Goal: Task Accomplishment & Management: Complete application form

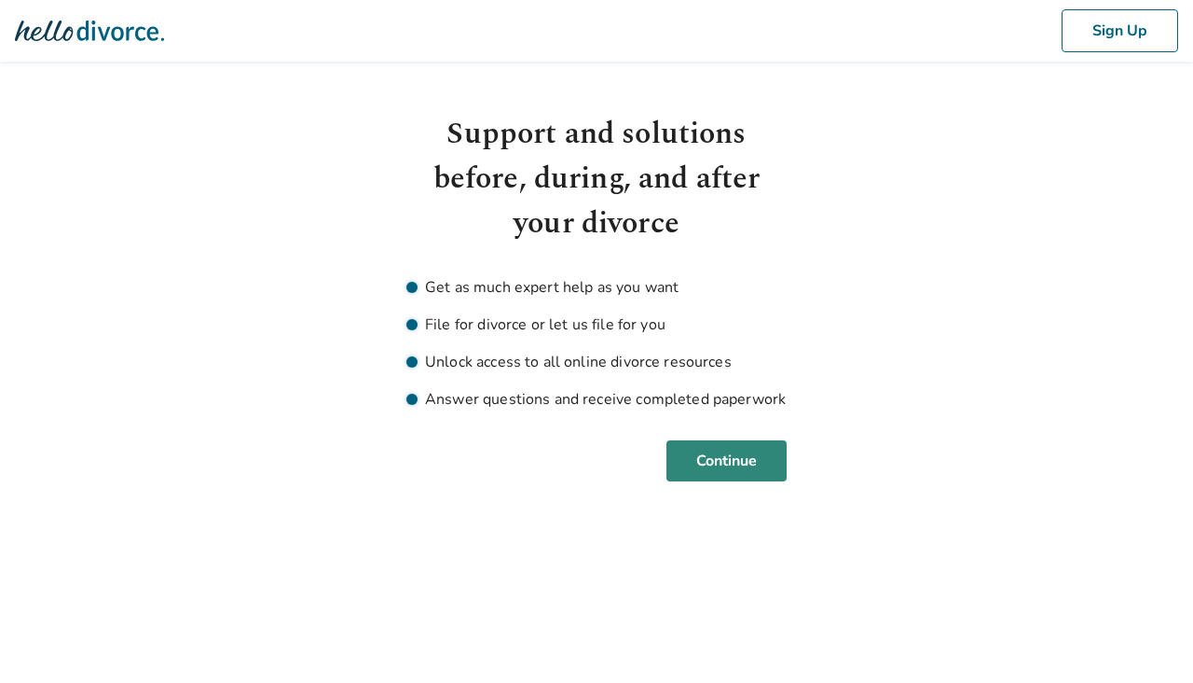
click at [724, 463] on button "Continue" at bounding box center [727, 460] width 120 height 41
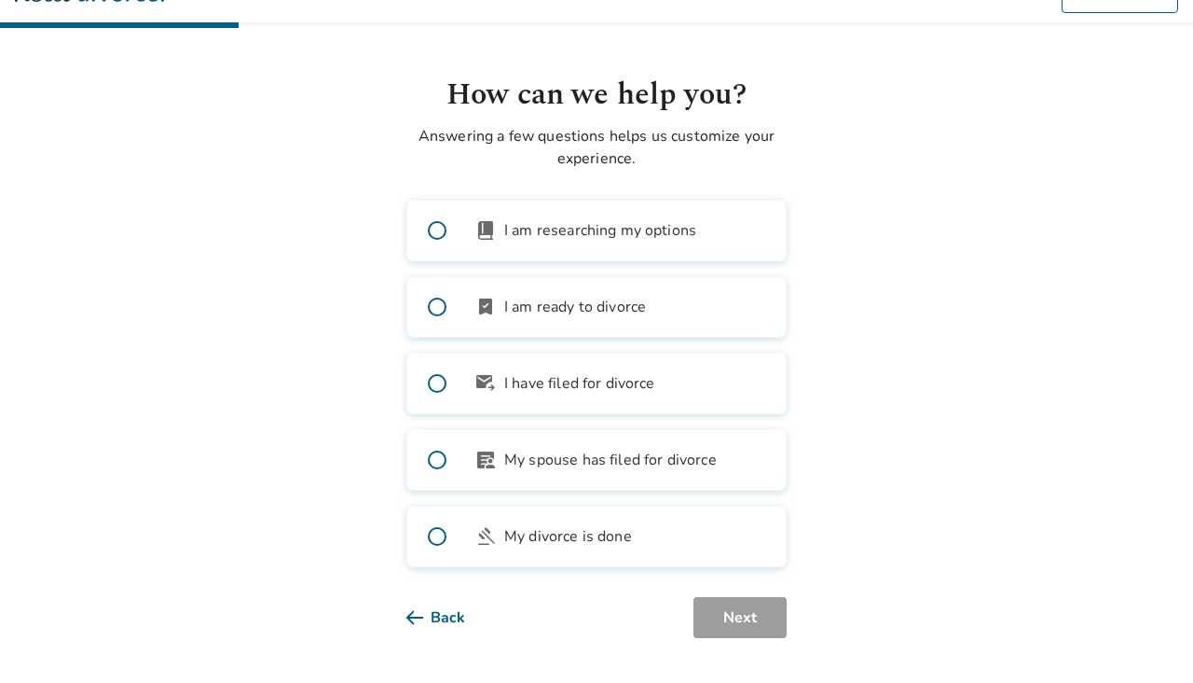
scroll to position [39, 0]
click at [435, 308] on span at bounding box center [437, 307] width 60 height 60
click at [743, 605] on button "Next" at bounding box center [740, 617] width 93 height 41
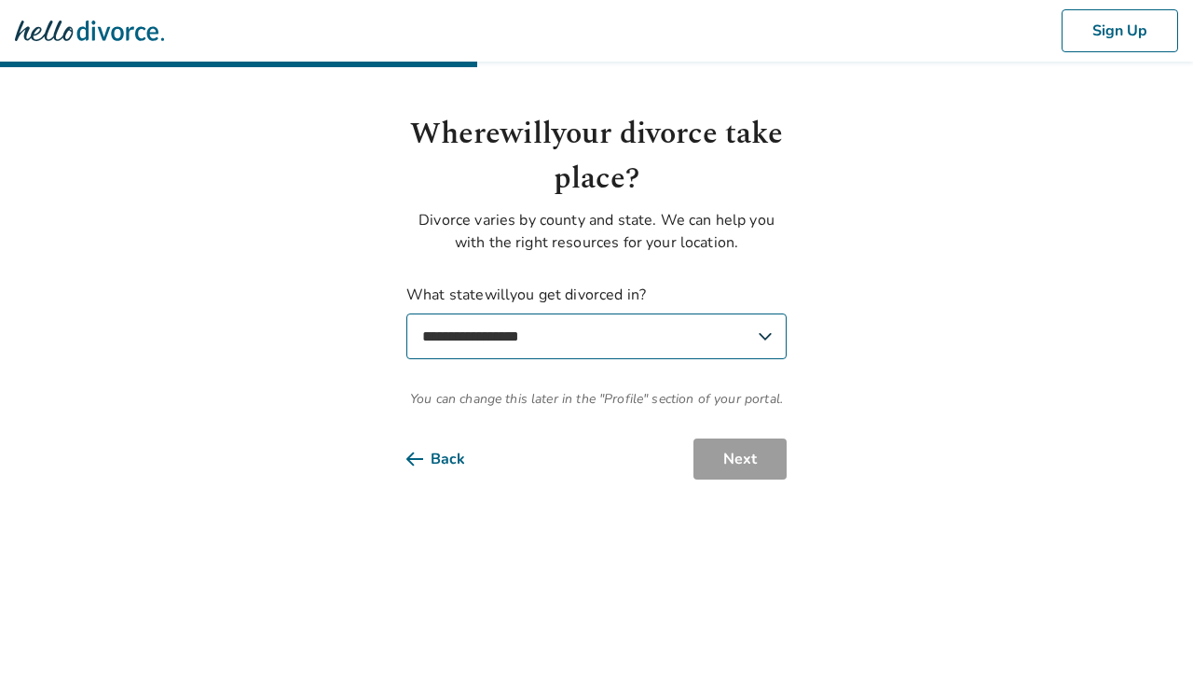
scroll to position [0, 0]
select select "**"
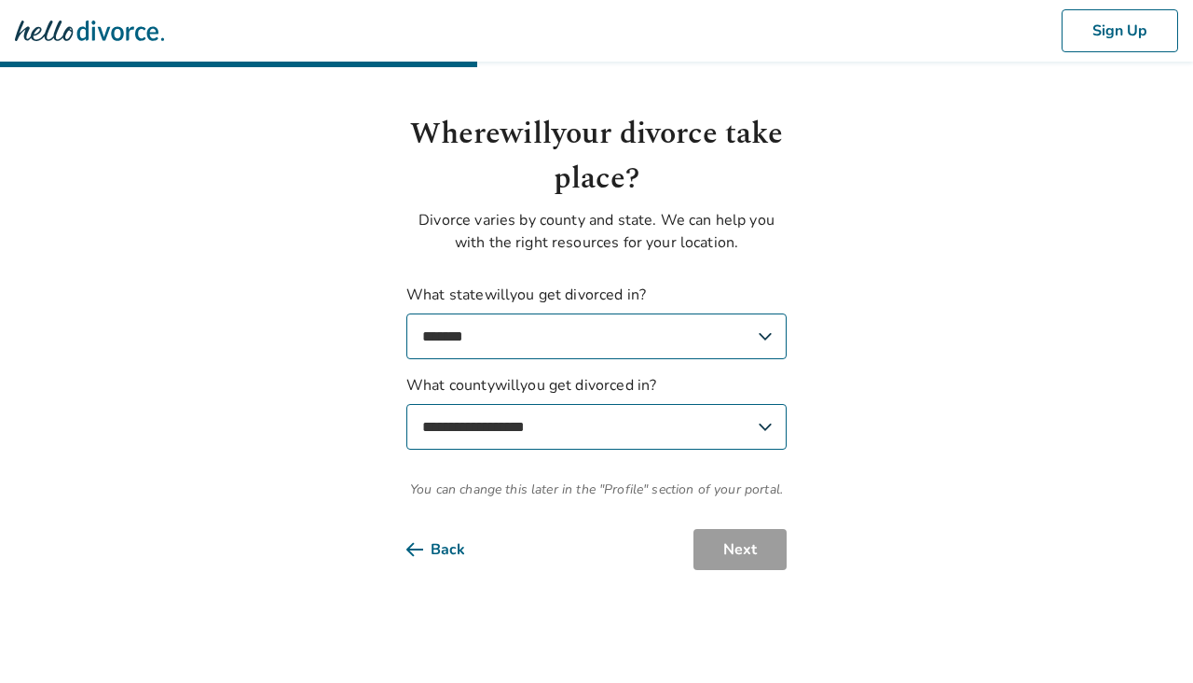
select select "****"
click at [728, 555] on button "Next" at bounding box center [740, 549] width 93 height 41
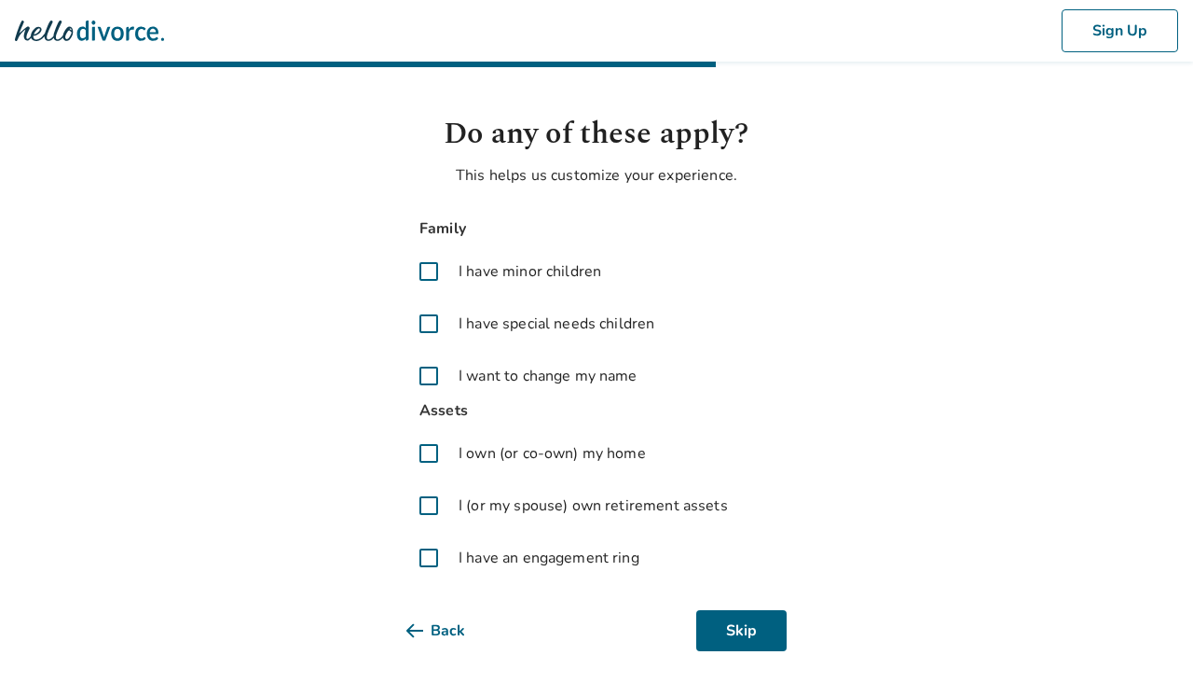
click at [431, 273] on span at bounding box center [429, 271] width 45 height 45
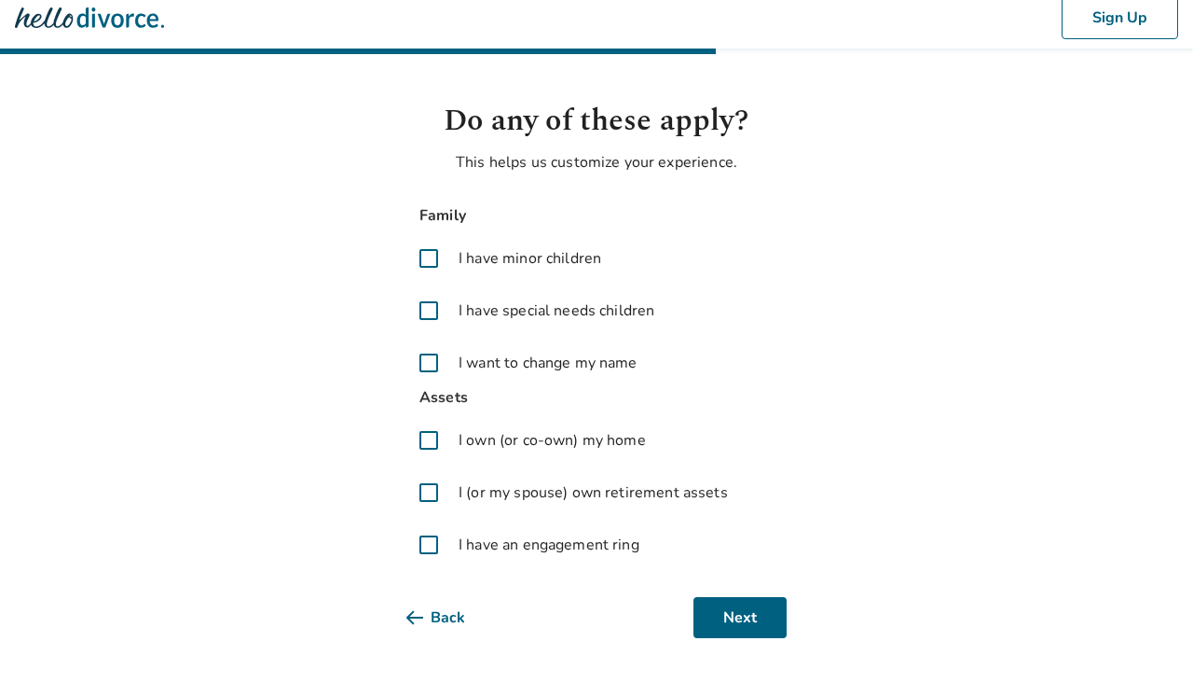
scroll to position [13, 0]
click at [426, 436] on span at bounding box center [429, 440] width 45 height 45
click at [425, 497] on span at bounding box center [429, 492] width 45 height 45
click at [429, 545] on span at bounding box center [429, 544] width 45 height 45
click at [754, 612] on button "Next" at bounding box center [740, 617] width 93 height 41
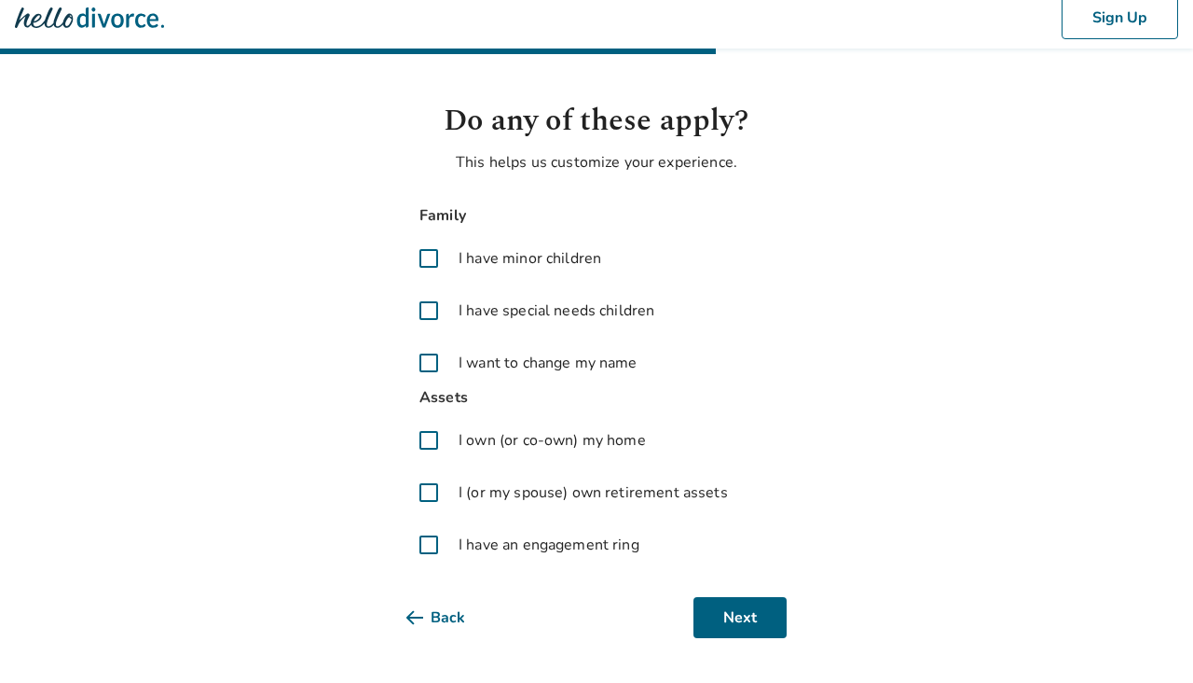
scroll to position [0, 0]
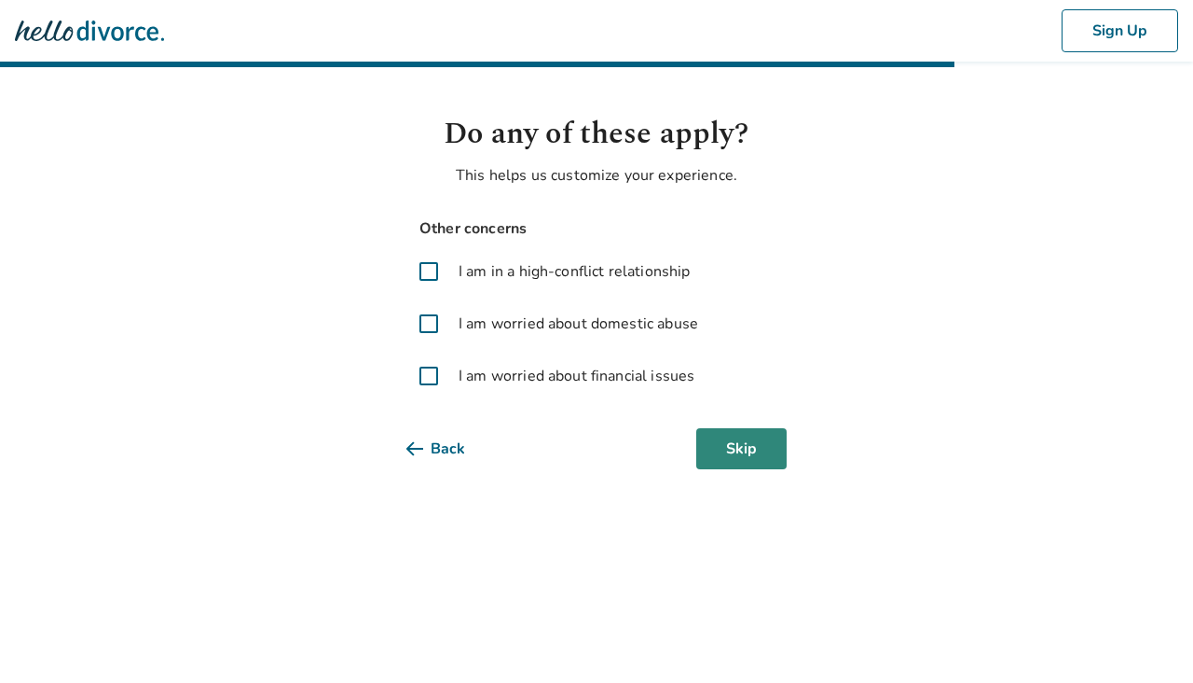
click at [746, 459] on button "Skip" at bounding box center [741, 448] width 90 height 41
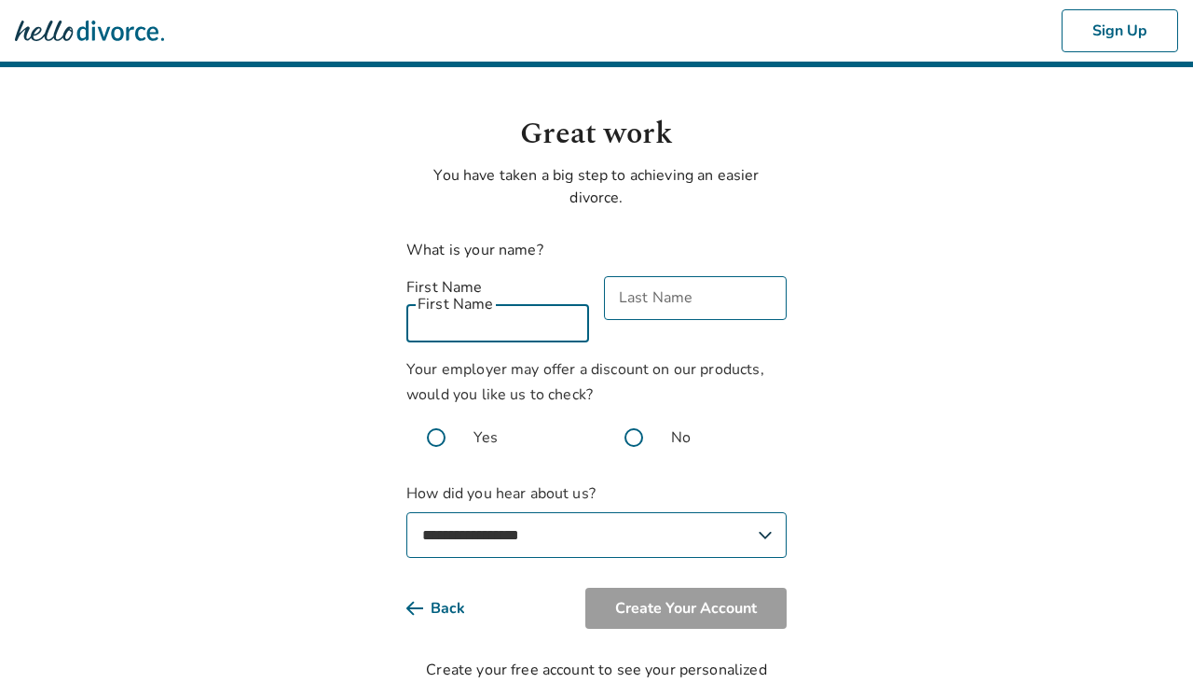
click at [502, 303] on input "First Name" at bounding box center [498, 320] width 183 height 44
type input "********"
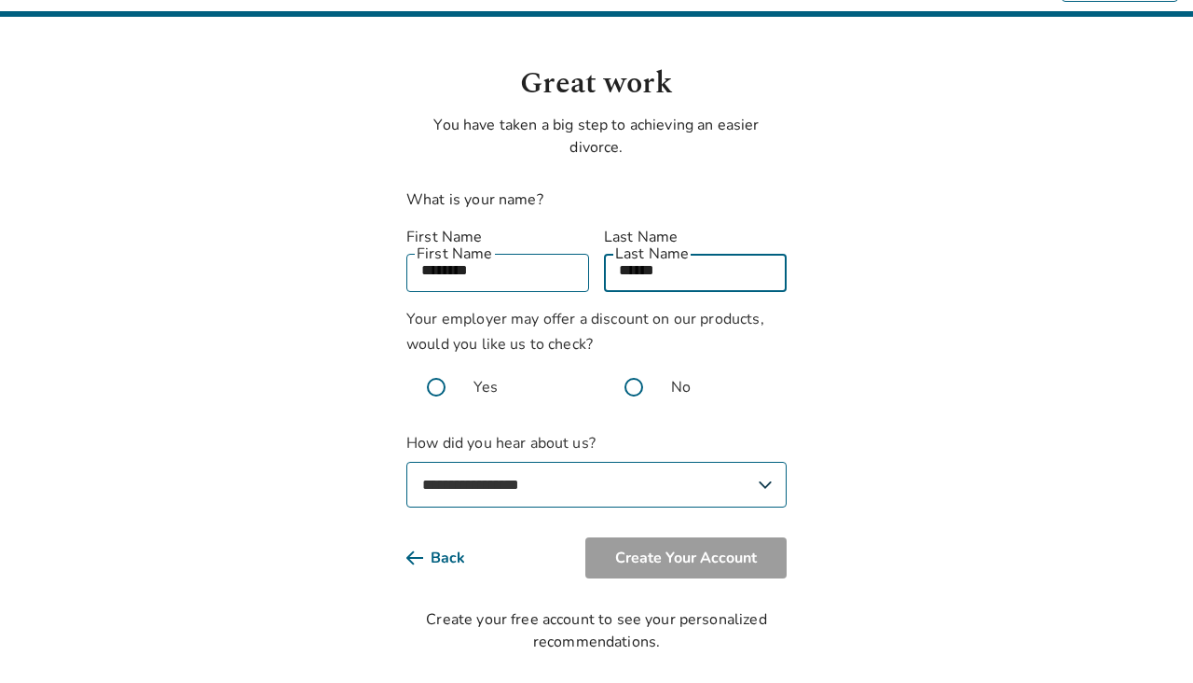
scroll to position [43, 0]
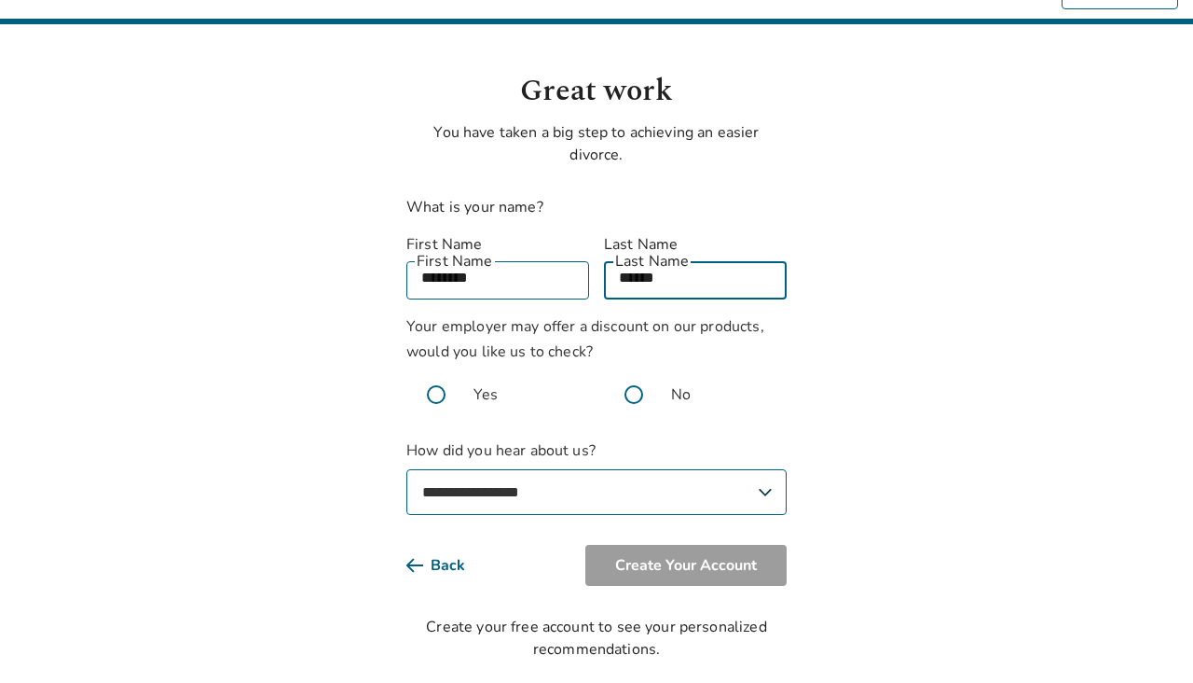
type input "******"
click at [432, 373] on span at bounding box center [437, 395] width 60 height 60
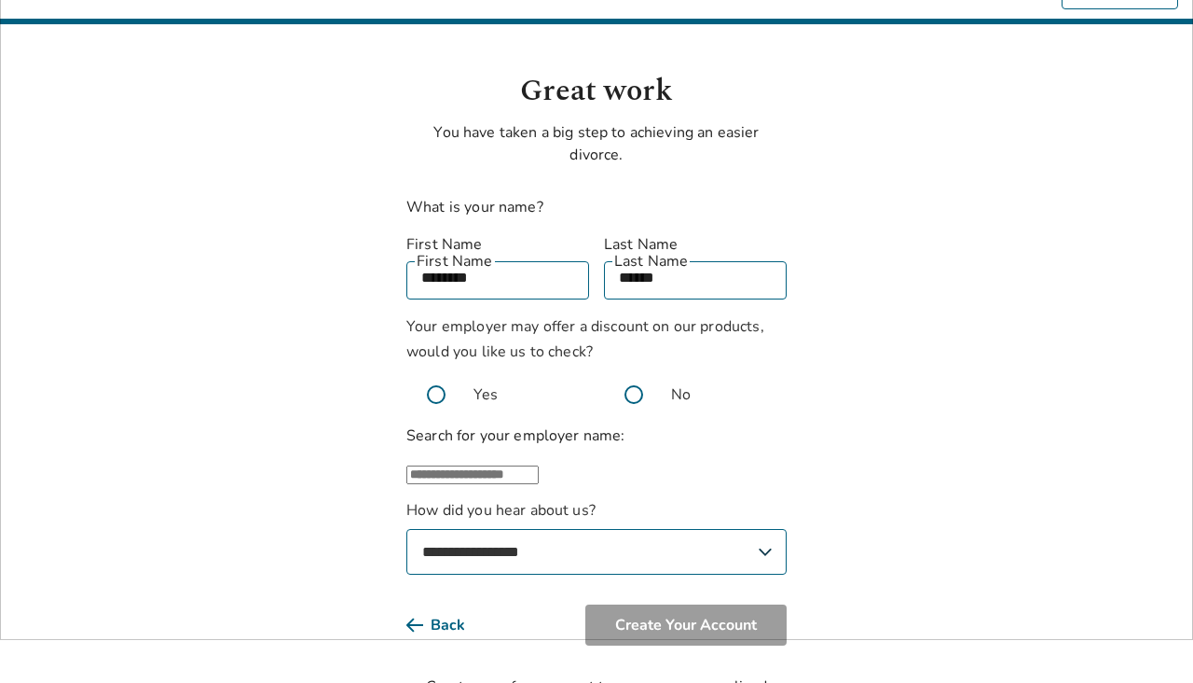
click at [493, 472] on input "text" at bounding box center [473, 474] width 132 height 19
type input "**********"
click at [905, 480] on body "**********" at bounding box center [596, 338] width 1193 height 763
click at [539, 475] on input "text" at bounding box center [473, 474] width 132 height 19
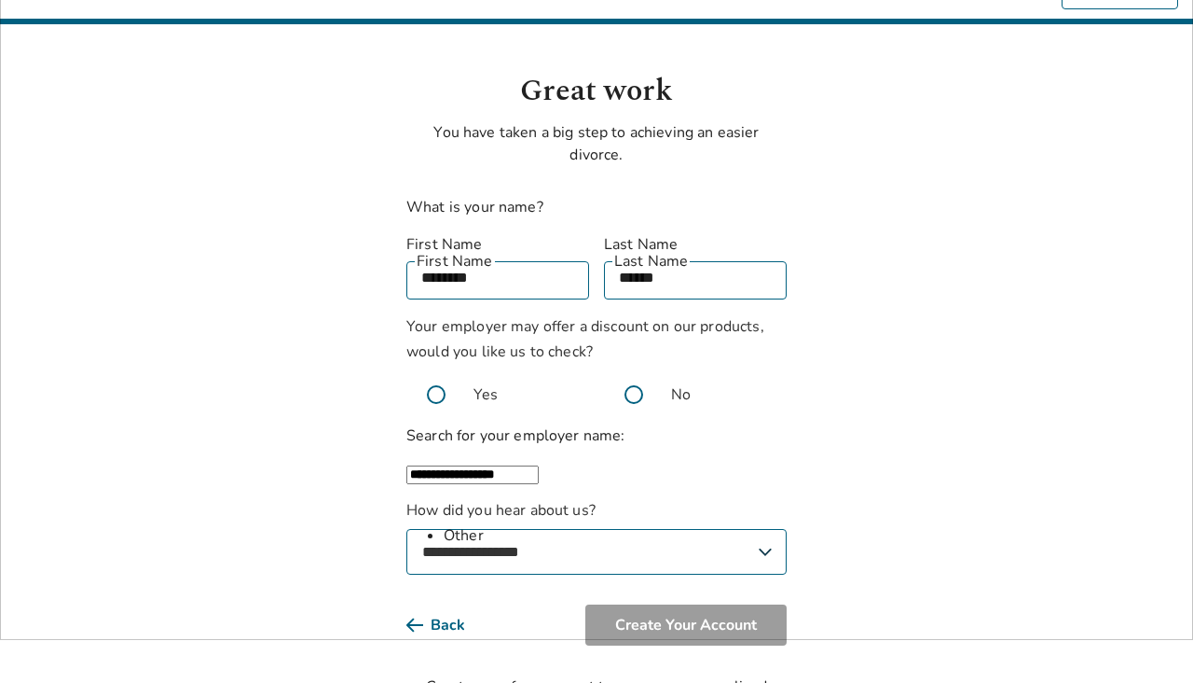
click at [644, 524] on li "Other" at bounding box center [615, 535] width 343 height 22
type input "*****"
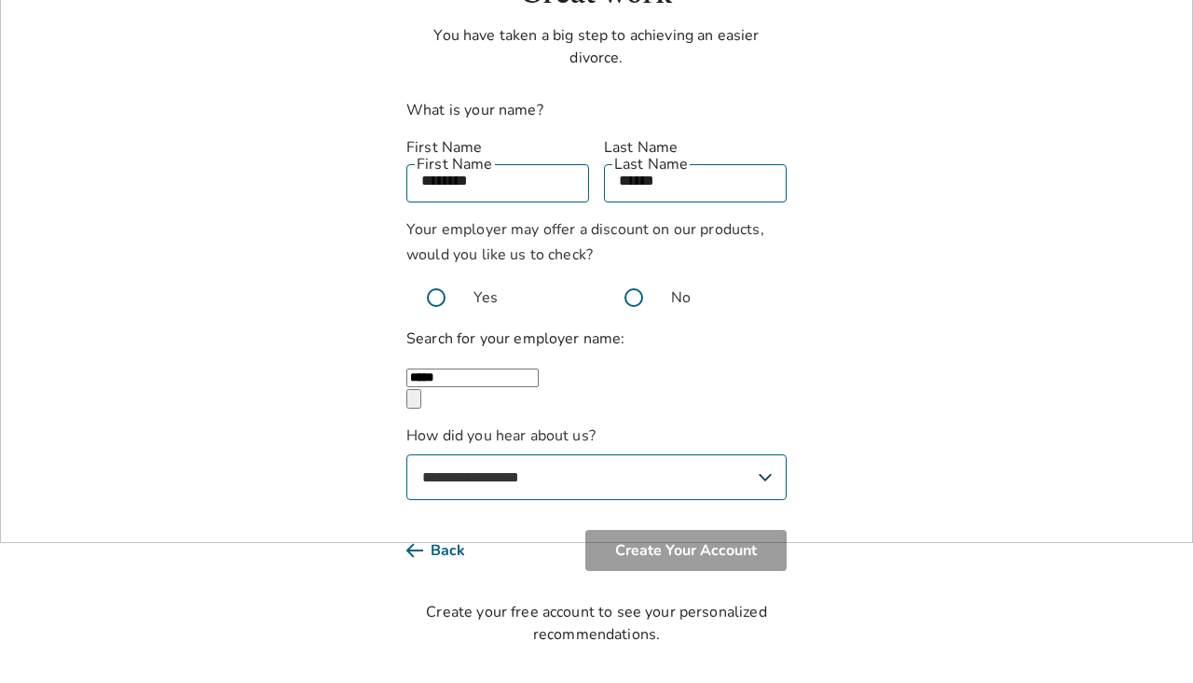
scroll to position [139, 0]
select select "*******"
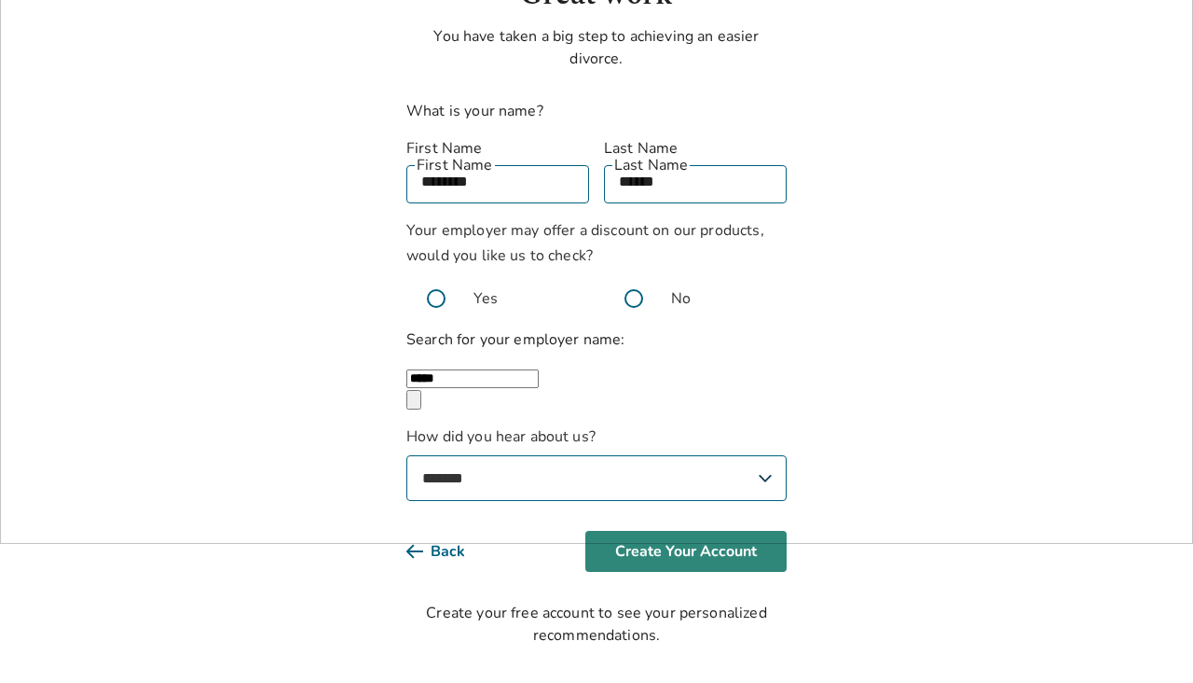
click at [713, 548] on button "Create Your Account" at bounding box center [686, 551] width 201 height 41
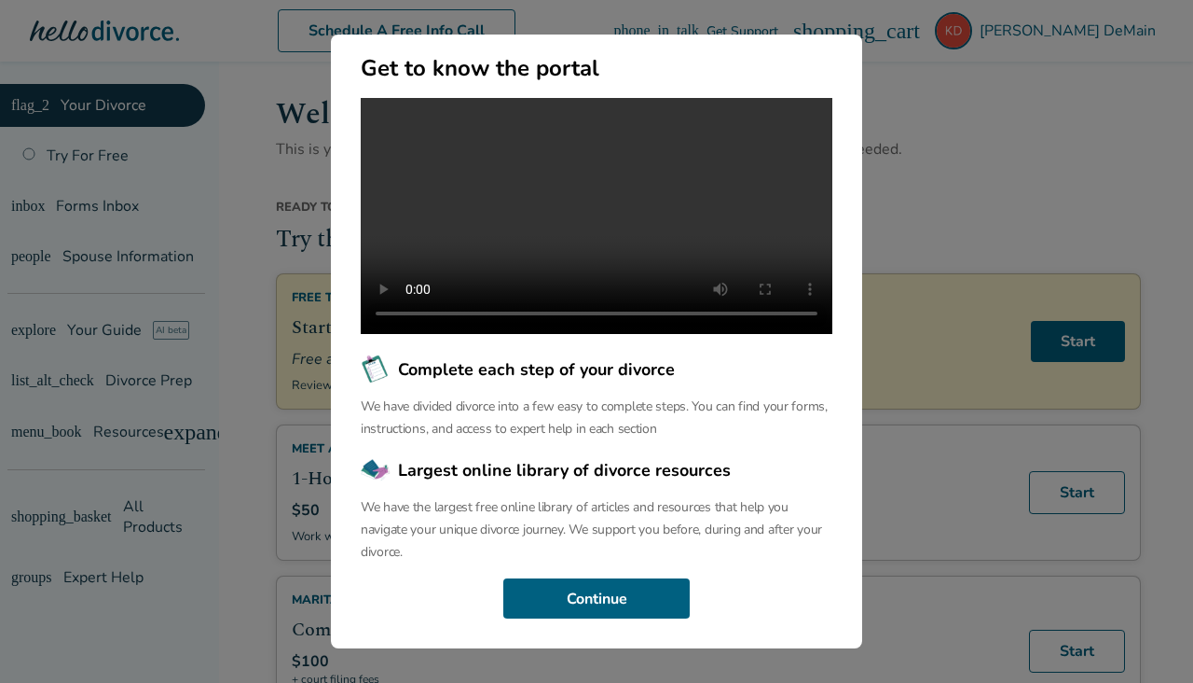
scroll to position [159, 0]
click at [537, 589] on button "Continue" at bounding box center [596, 598] width 186 height 41
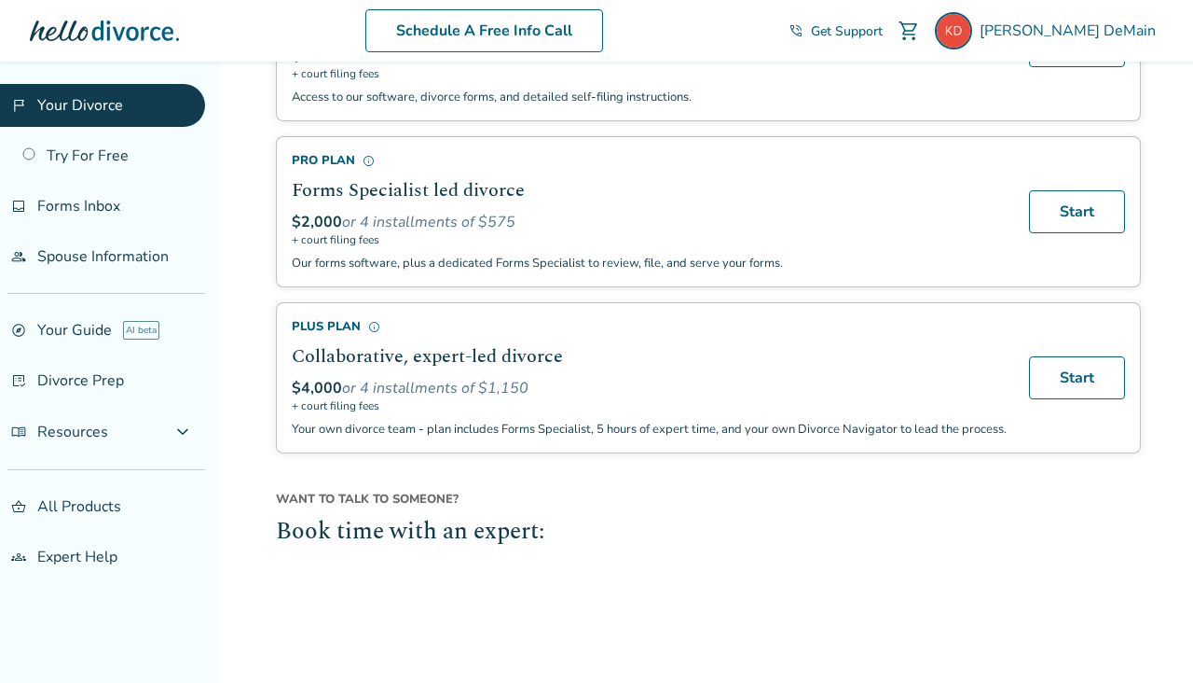
scroll to position [1276, 0]
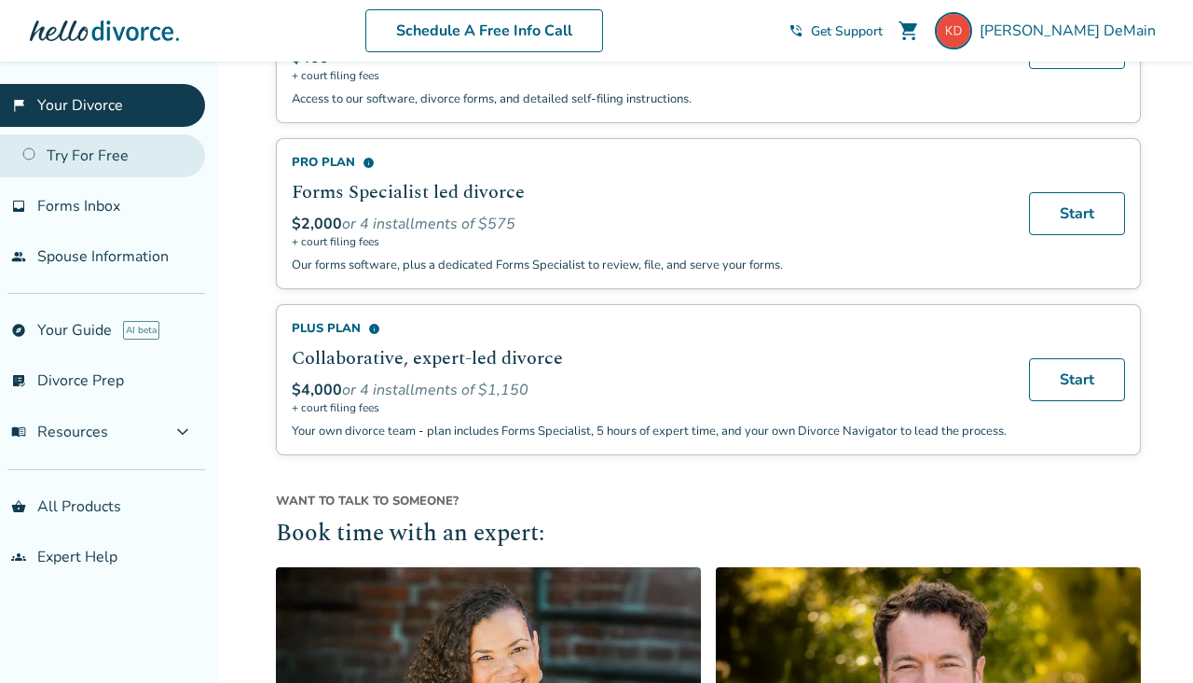
click at [84, 155] on link "Try For Free" at bounding box center [102, 155] width 205 height 43
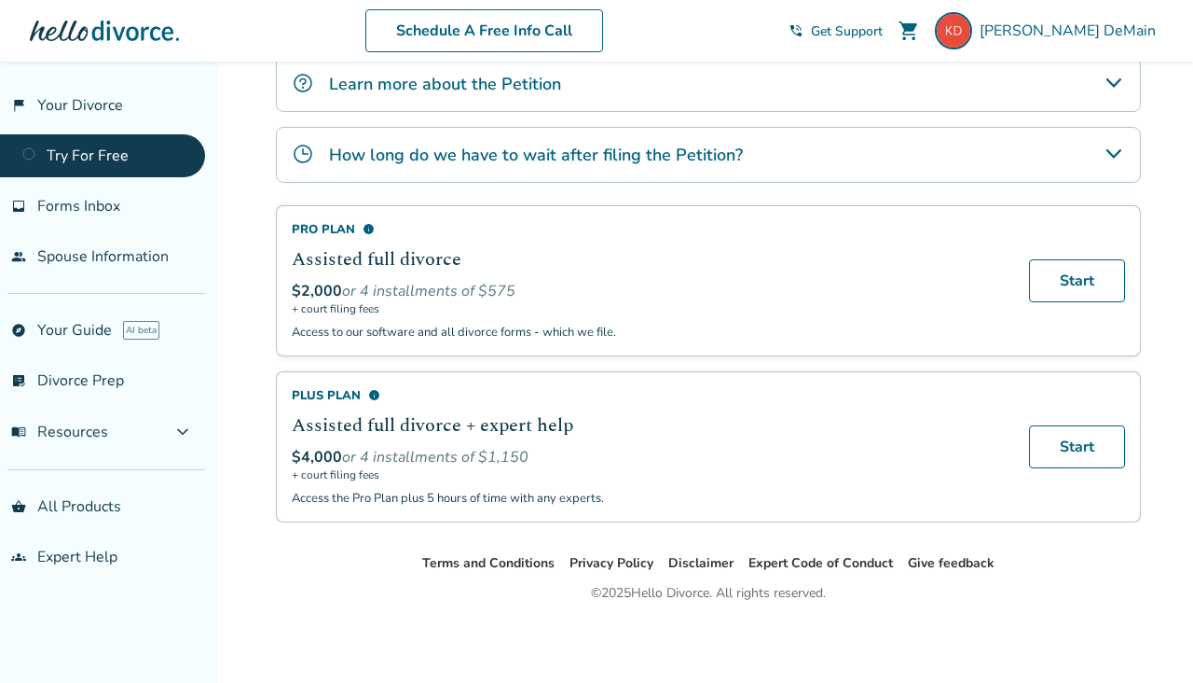
scroll to position [458, 0]
click at [79, 332] on link "explore Your Guide AI beta" at bounding box center [102, 330] width 205 height 43
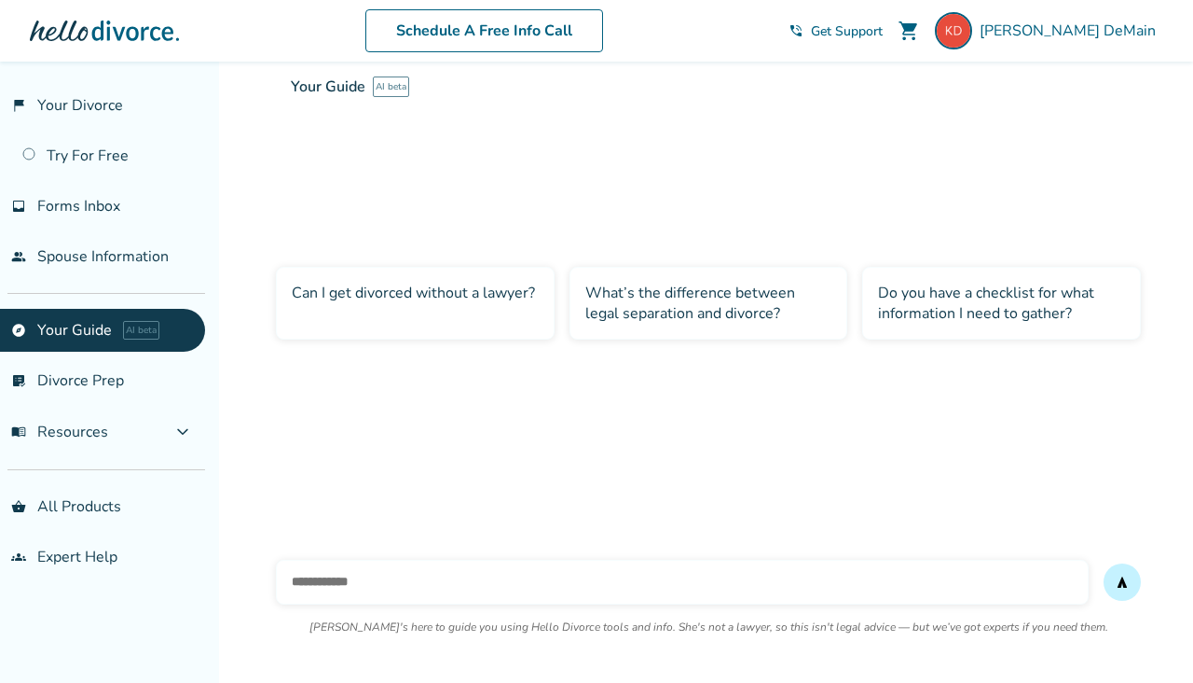
scroll to position [62, 0]
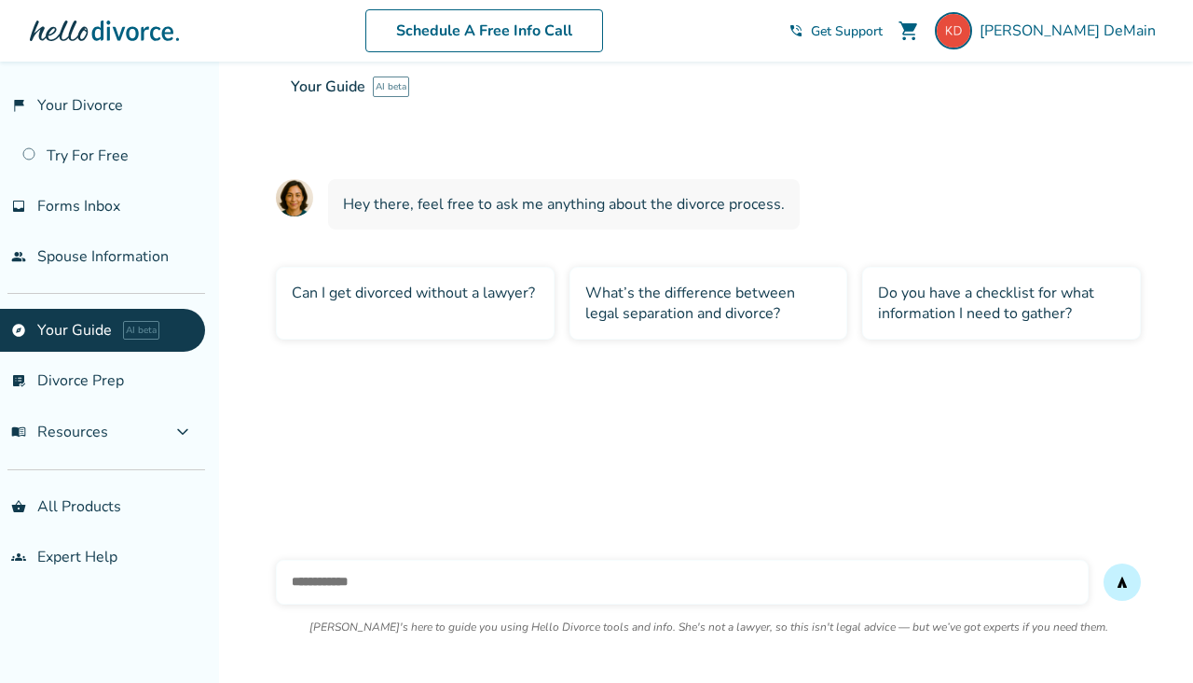
click at [367, 588] on input "text" at bounding box center [682, 581] width 813 height 45
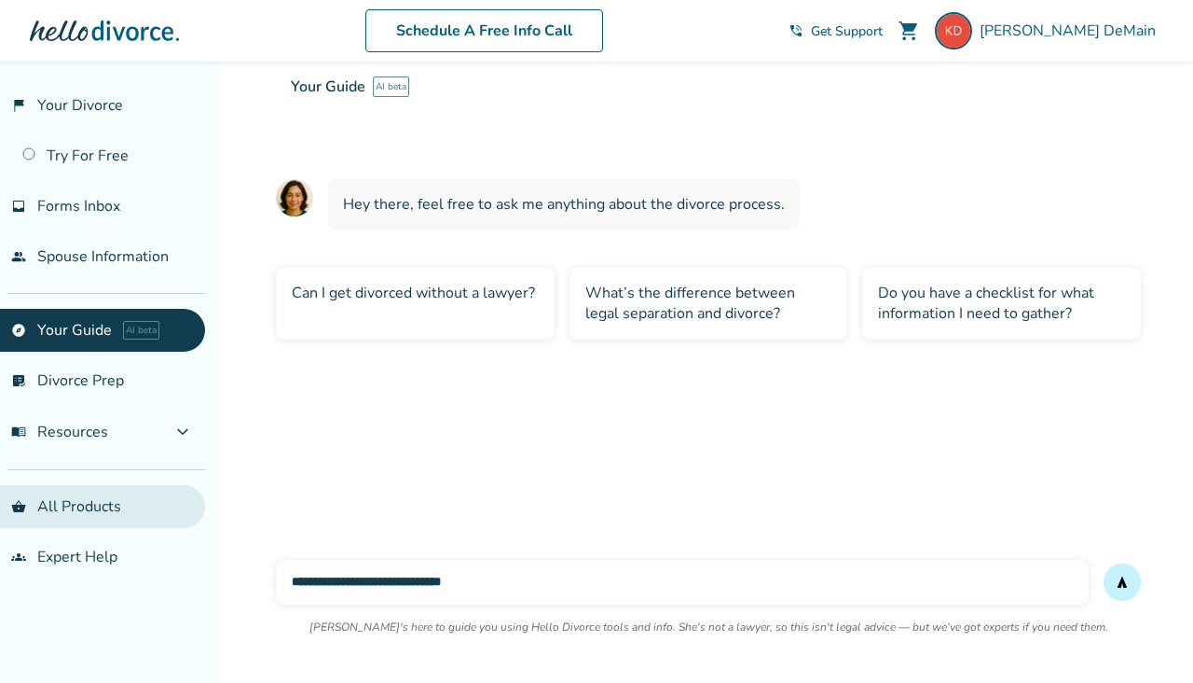
type input "**********"
click at [1123, 582] on button "send" at bounding box center [1122, 581] width 37 height 37
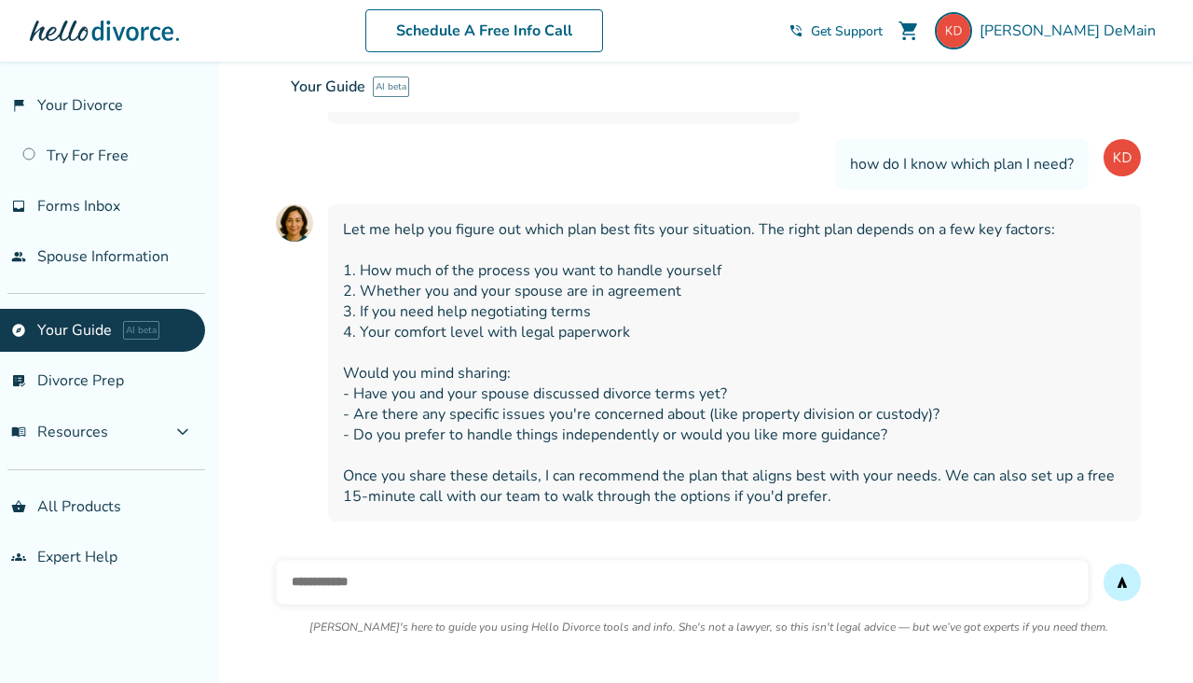
scroll to position [167, 0]
click at [309, 588] on input "text" at bounding box center [682, 581] width 813 height 45
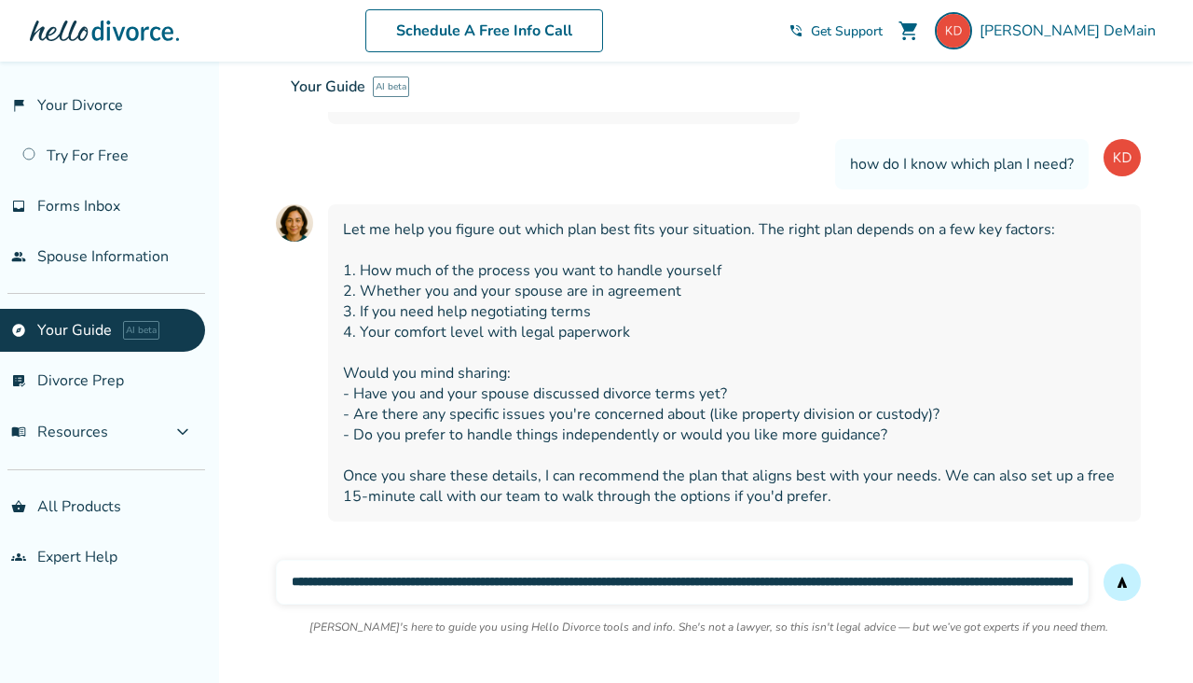
type input "**********"
click at [1123, 582] on button "send" at bounding box center [1122, 581] width 37 height 37
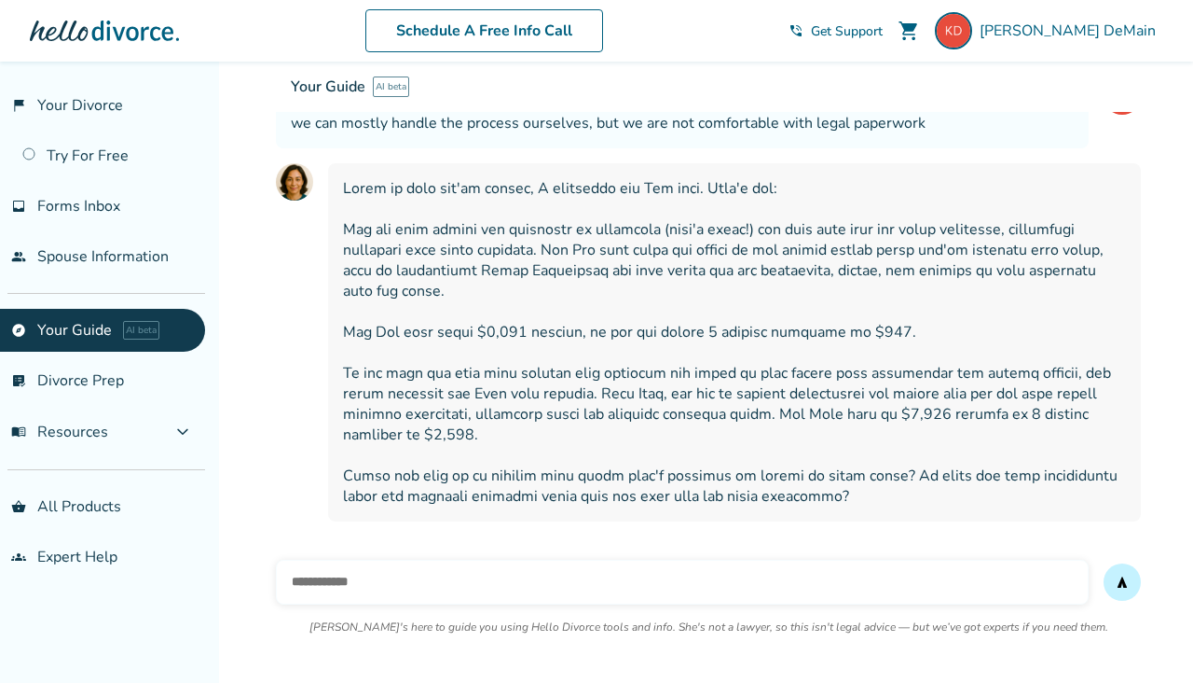
scroll to position [626, 0]
click at [433, 587] on input "text" at bounding box center [682, 581] width 813 height 45
type input "**********"
click at [1123, 582] on button "send" at bounding box center [1122, 581] width 37 height 37
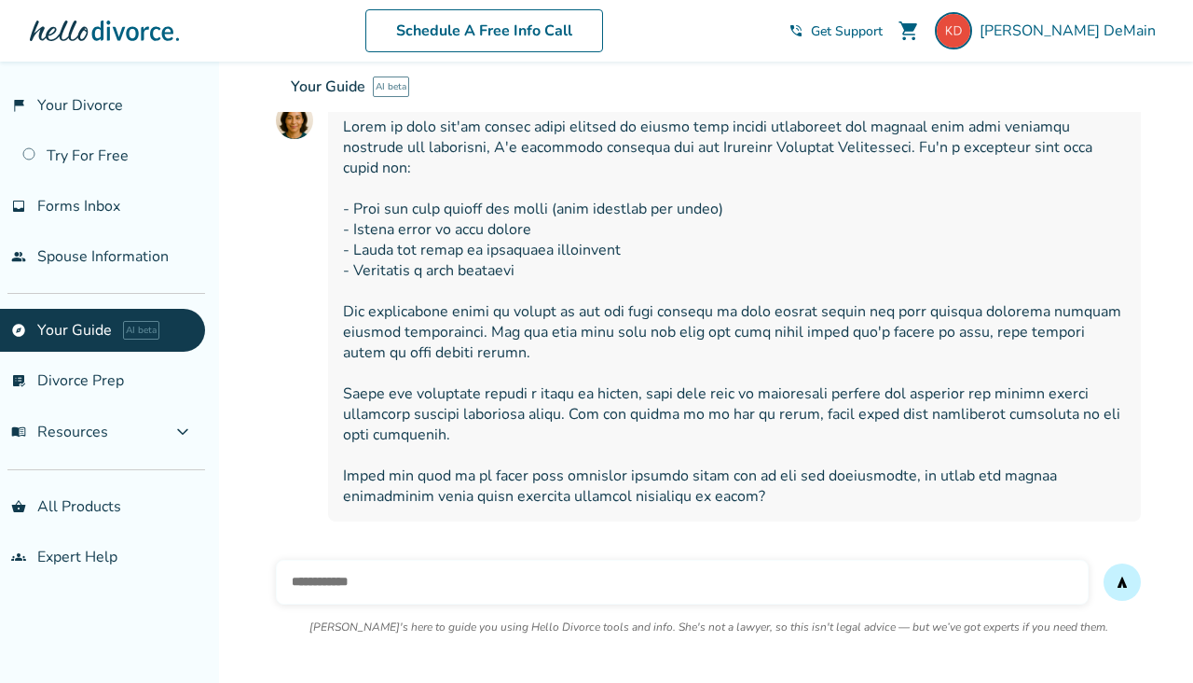
scroll to position [1125, 0]
click at [92, 382] on link "list_alt_check Divorce Prep" at bounding box center [102, 380] width 205 height 43
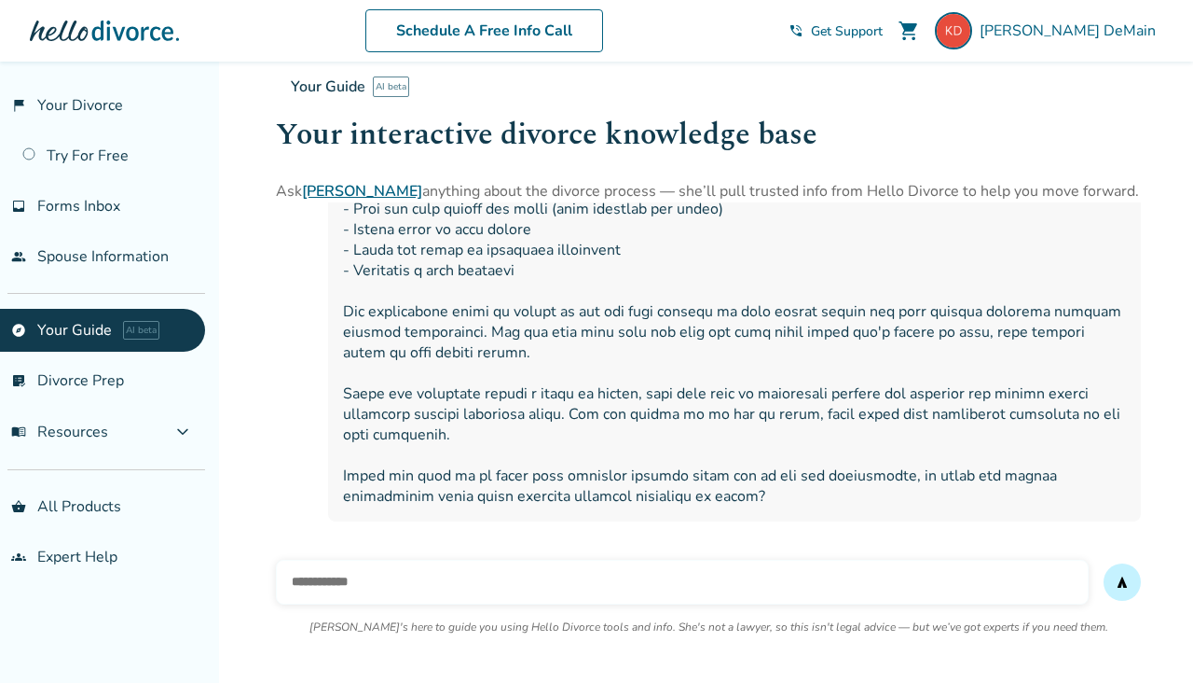
click at [356, 590] on input "text" at bounding box center [682, 581] width 813 height 45
type input "**********"
click at [1123, 582] on button "send" at bounding box center [1122, 581] width 37 height 37
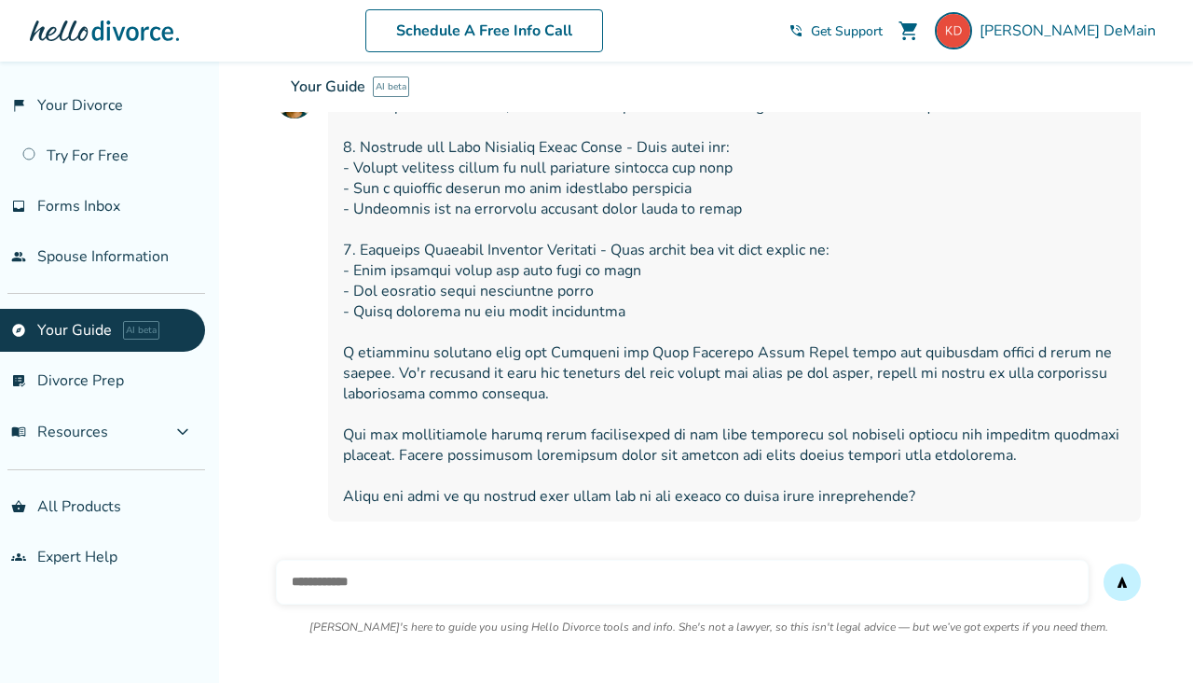
scroll to position [1646, 0]
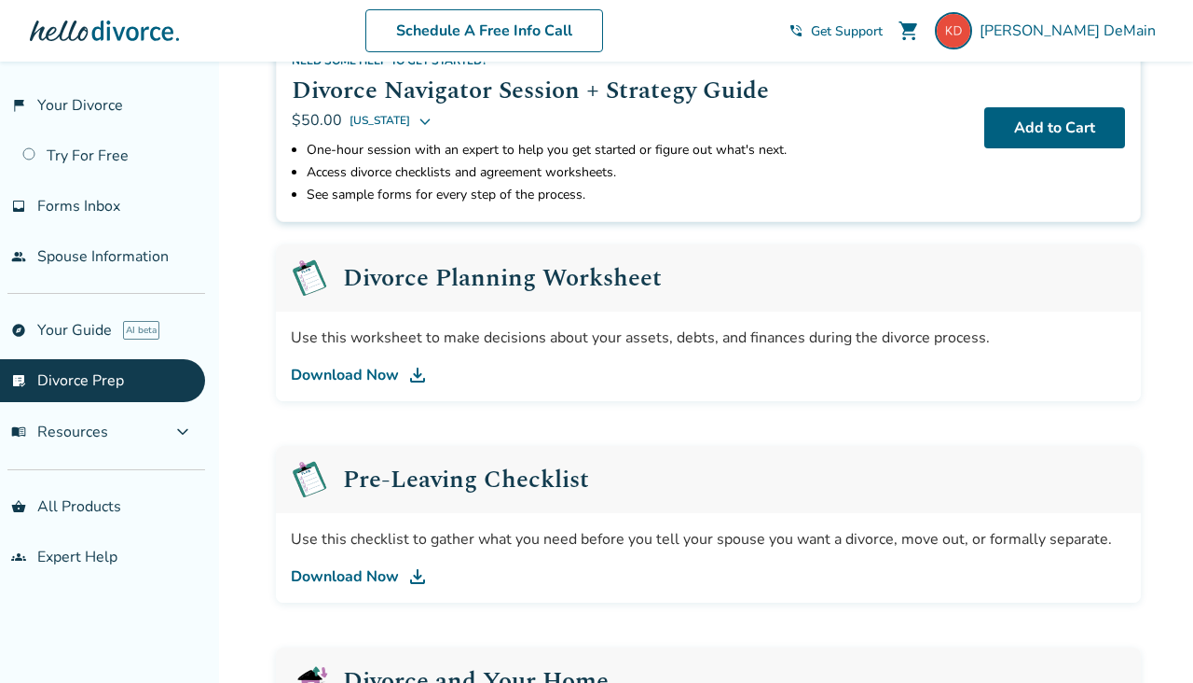
scroll to position [153, 0]
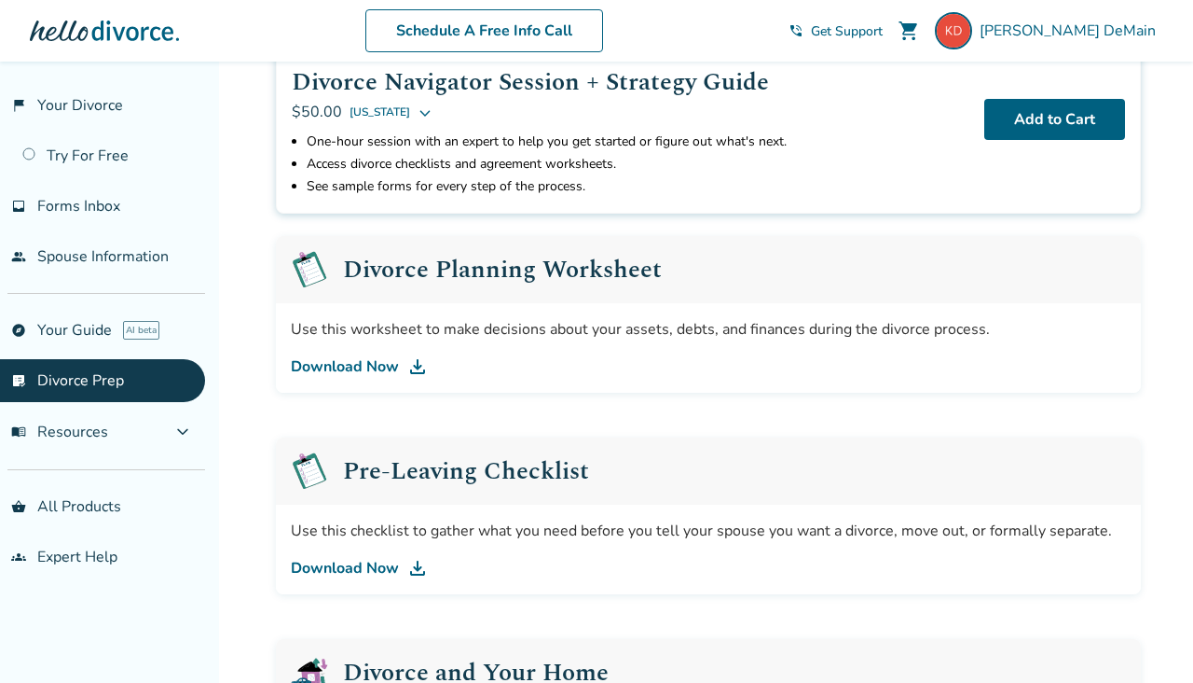
click at [340, 368] on link "Download Now" at bounding box center [708, 366] width 835 height 22
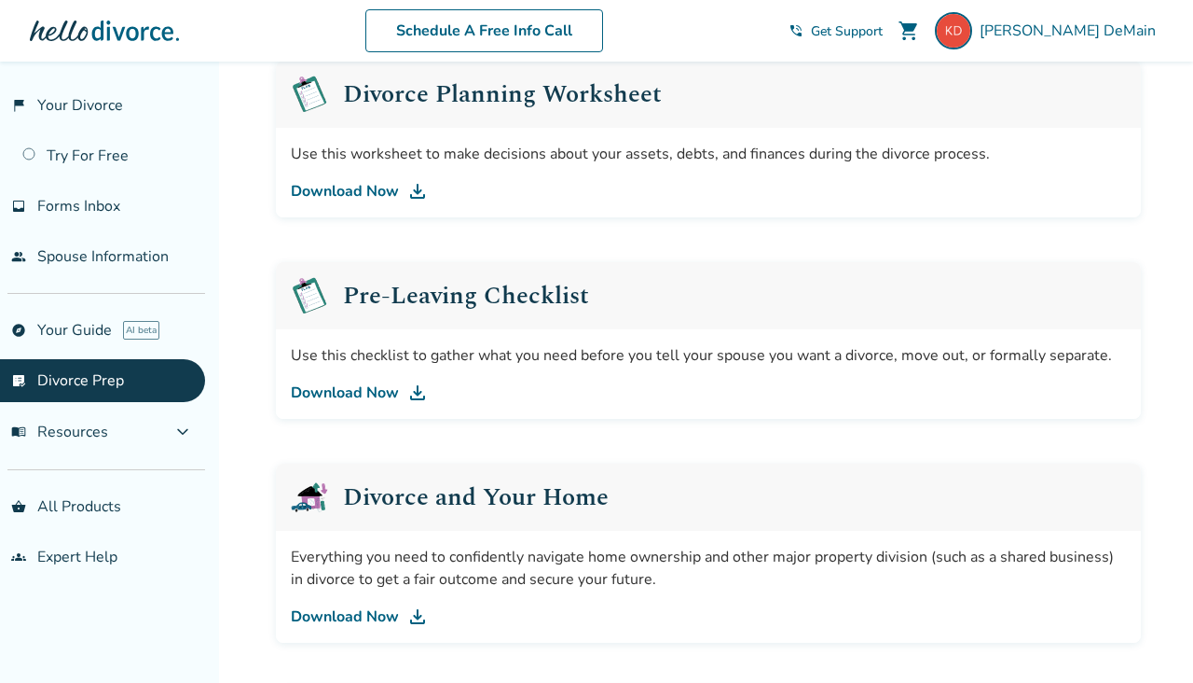
scroll to position [348, 0]
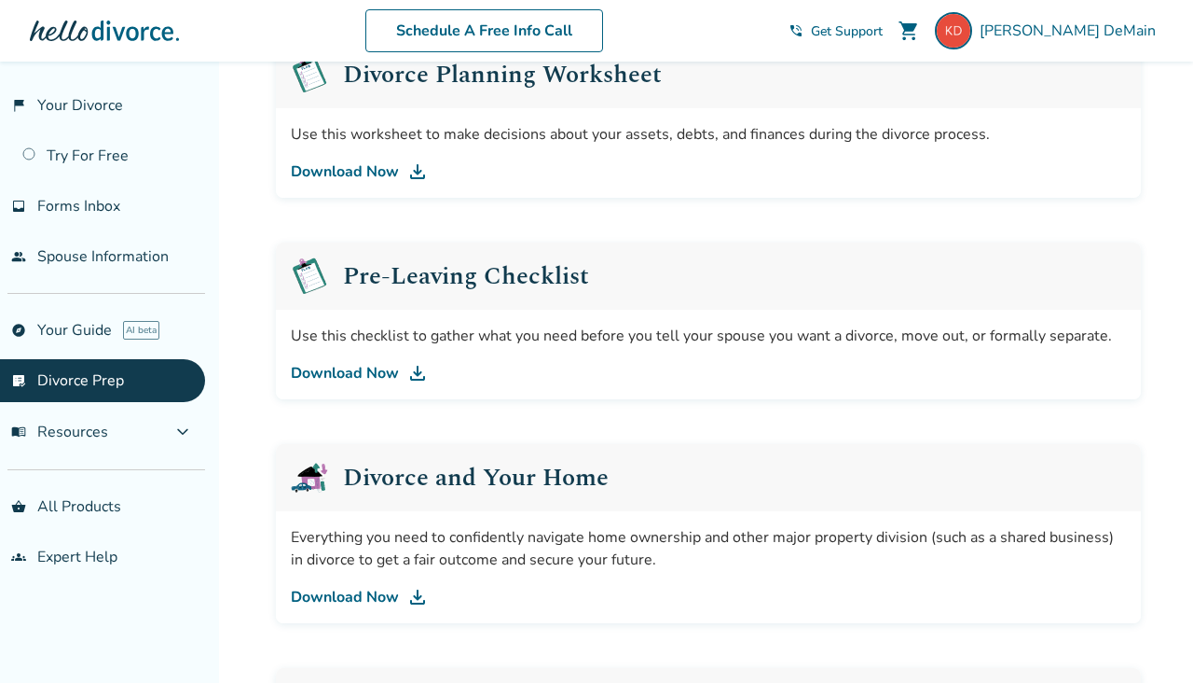
click at [360, 372] on link "Download Now" at bounding box center [708, 373] width 835 height 22
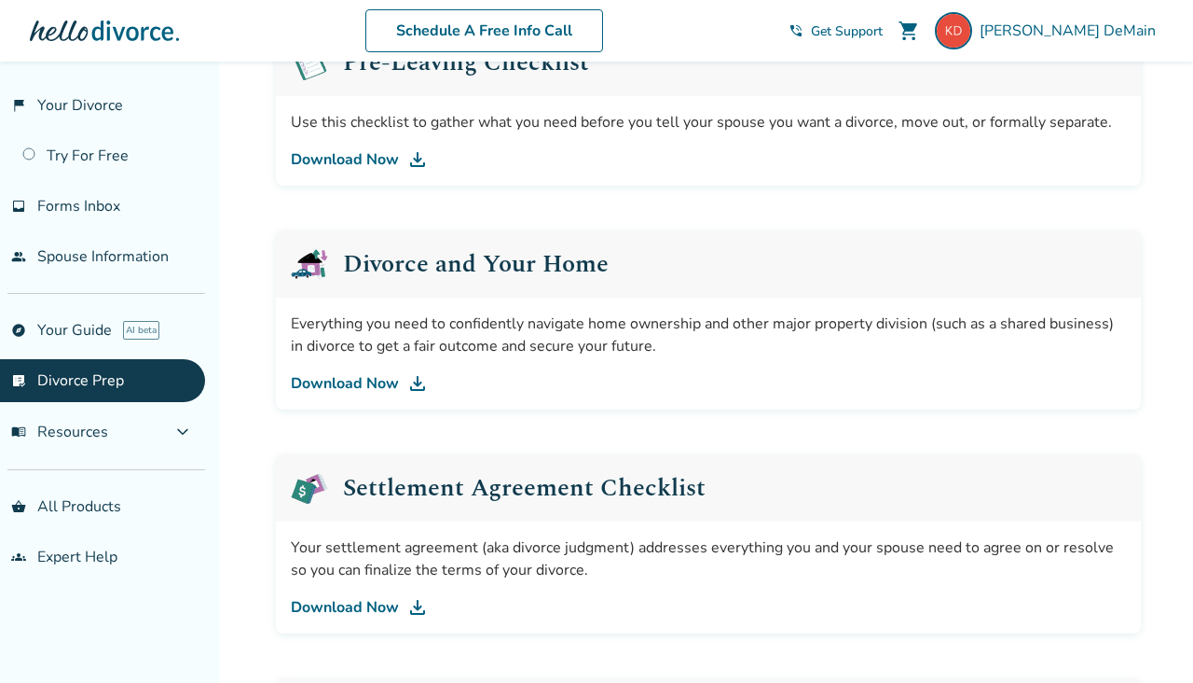
scroll to position [564, 0]
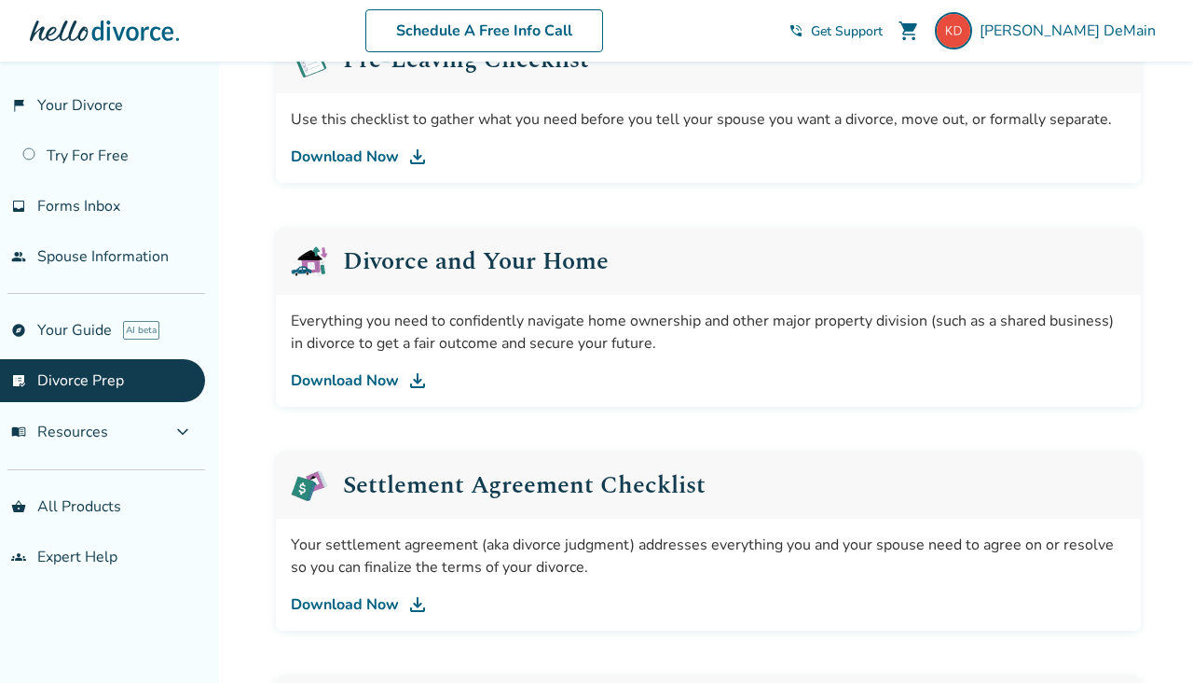
click at [345, 383] on link "Download Now" at bounding box center [708, 380] width 835 height 22
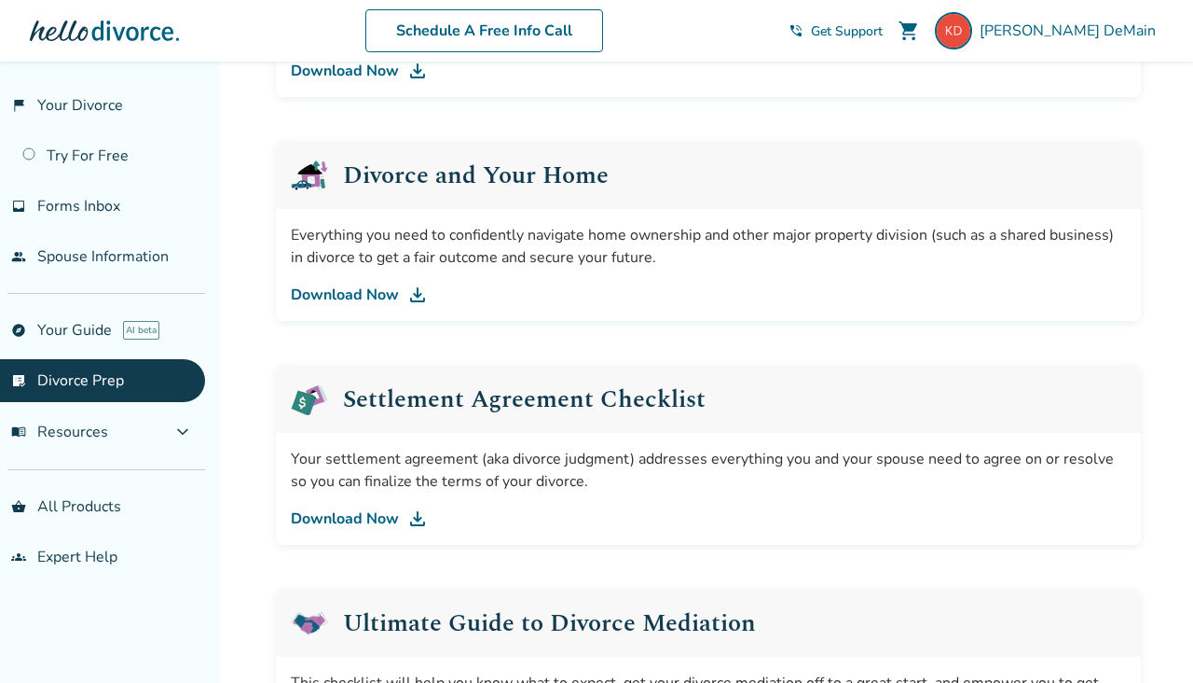
scroll to position [656, 0]
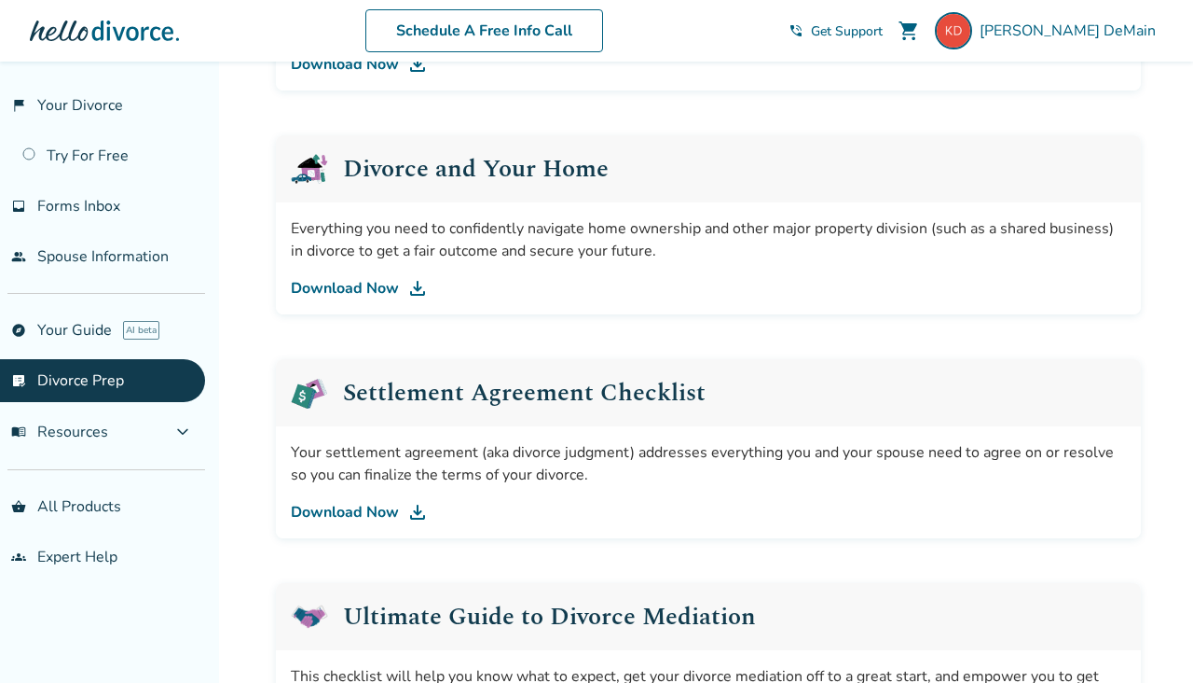
click at [340, 516] on link "Download Now" at bounding box center [708, 512] width 835 height 22
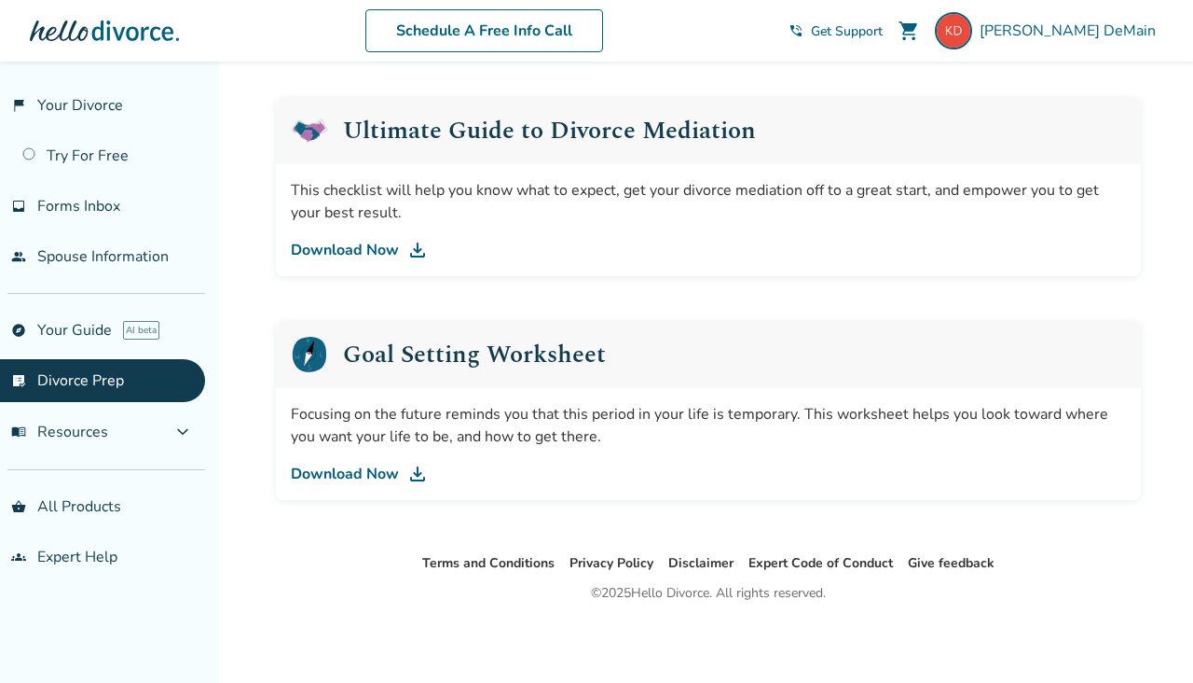
scroll to position [1142, 0]
click at [326, 475] on link "Download Now" at bounding box center [708, 473] width 835 height 22
click at [194, 435] on span "expand_more" at bounding box center [183, 432] width 22 height 22
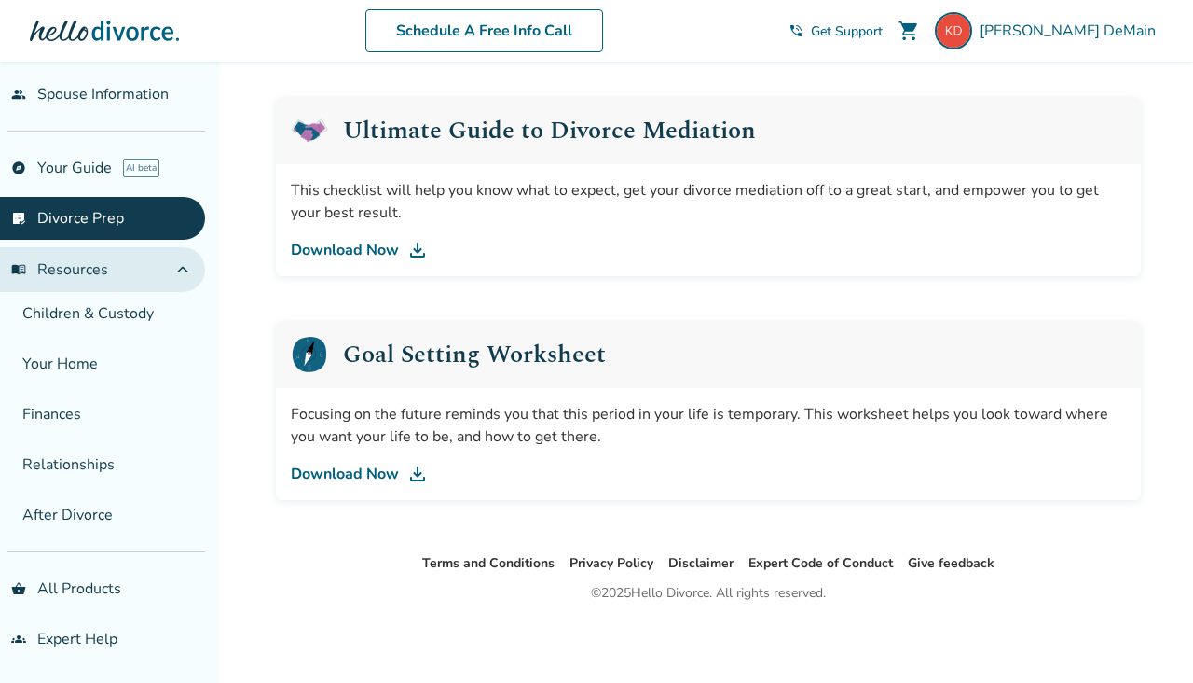
scroll to position [162, 0]
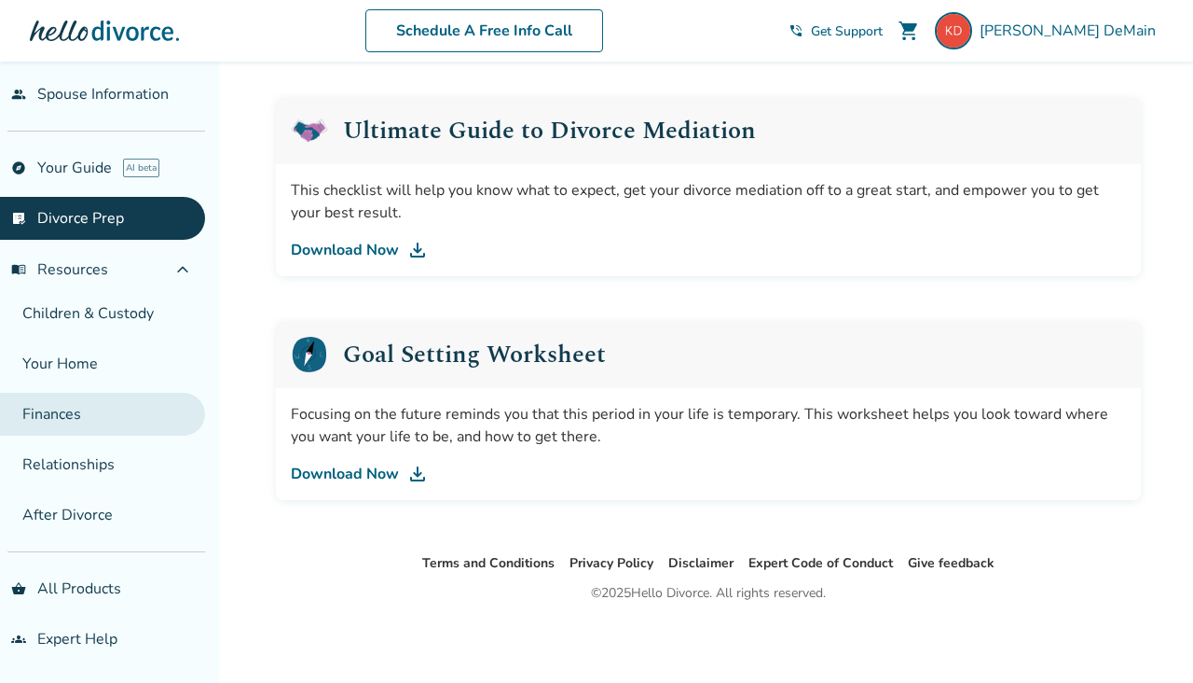
click at [66, 422] on link "Finances" at bounding box center [102, 414] width 205 height 43
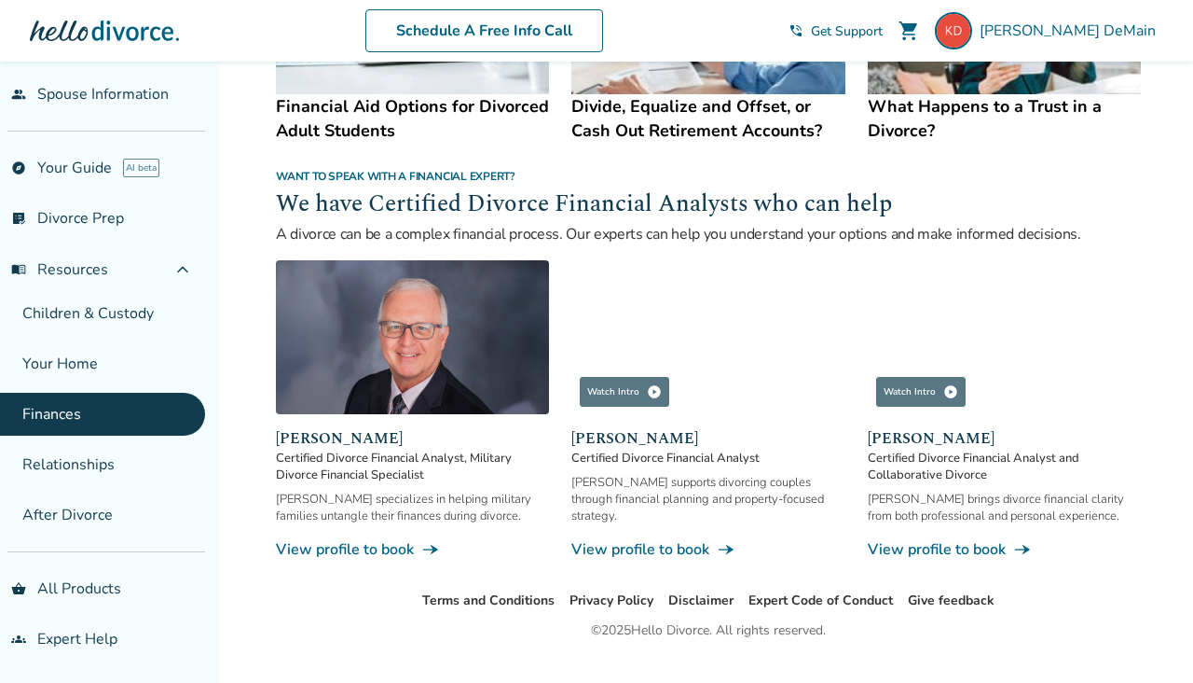
scroll to position [1147, 0]
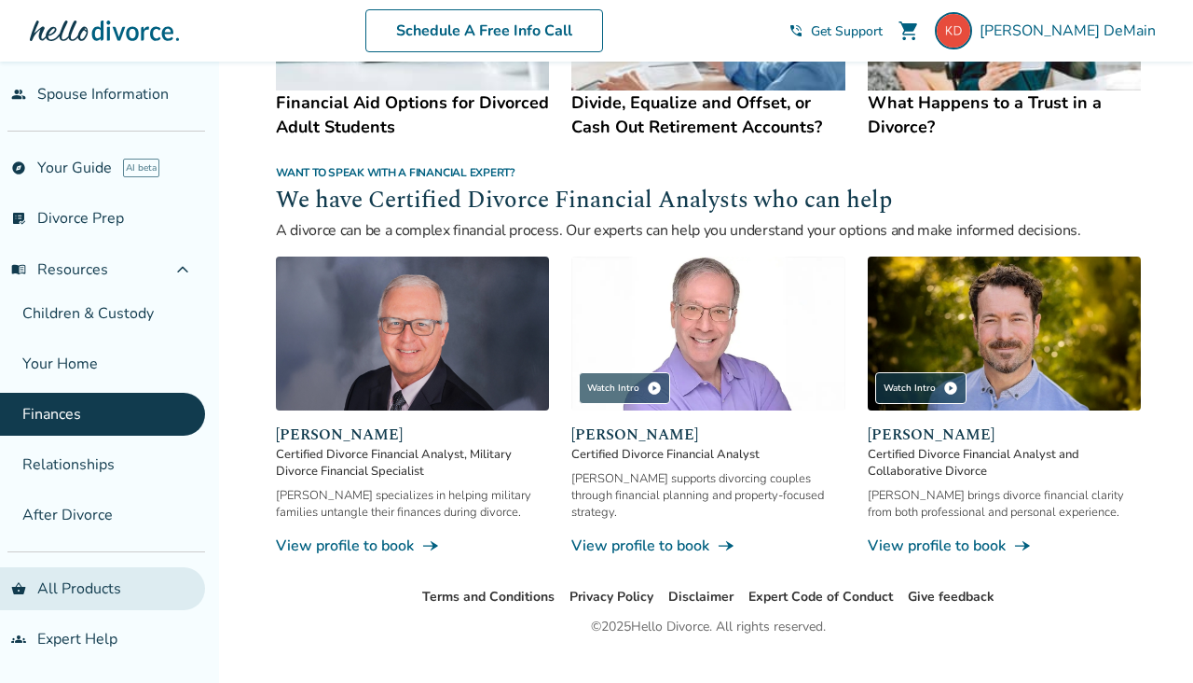
click at [86, 586] on link "shopping_basket All Products" at bounding box center [102, 588] width 205 height 43
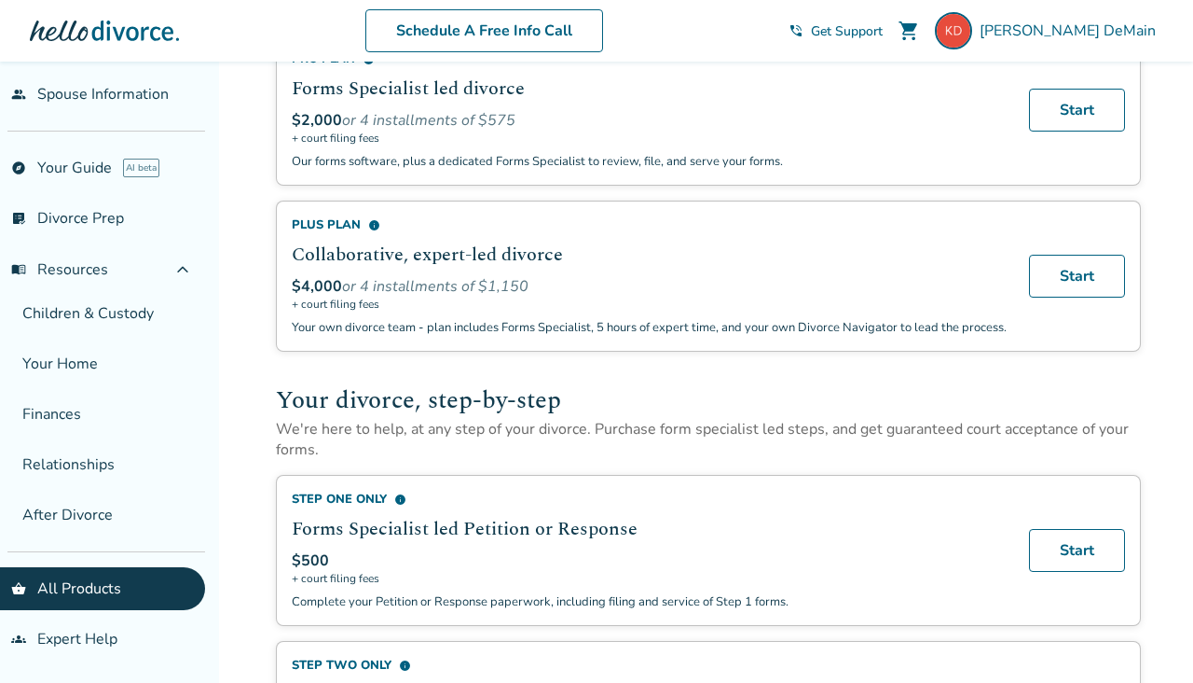
scroll to position [336, 0]
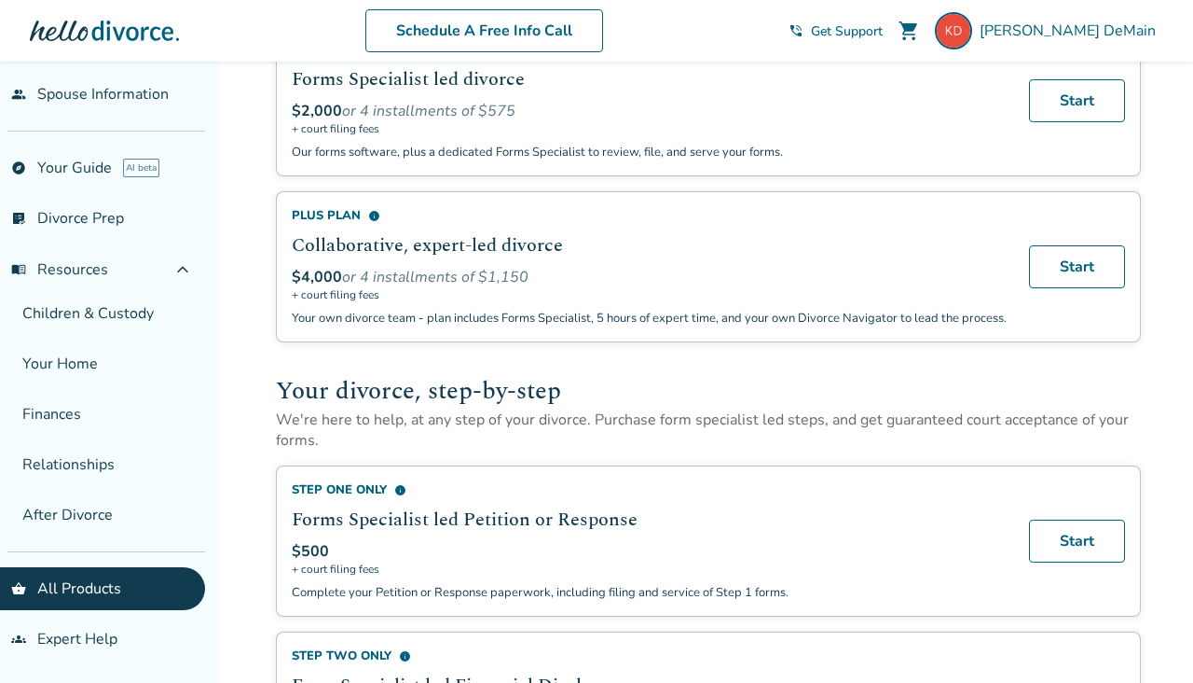
click at [474, 262] on div "Plus Plan info Collaborative, expert-led divorce $4,000 or 4 installments of $1…" at bounding box center [649, 266] width 715 height 119
click at [373, 215] on span "info" at bounding box center [374, 216] width 12 height 12
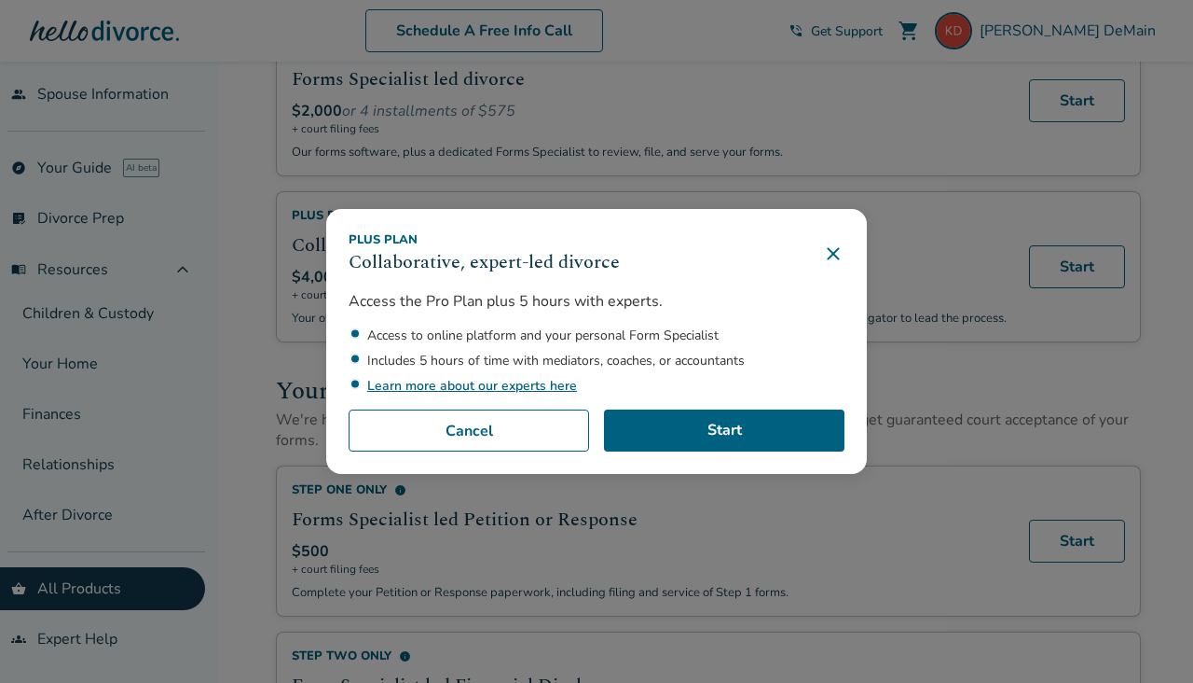
click at [503, 389] on link "Learn more about our experts here" at bounding box center [472, 386] width 210 height 18
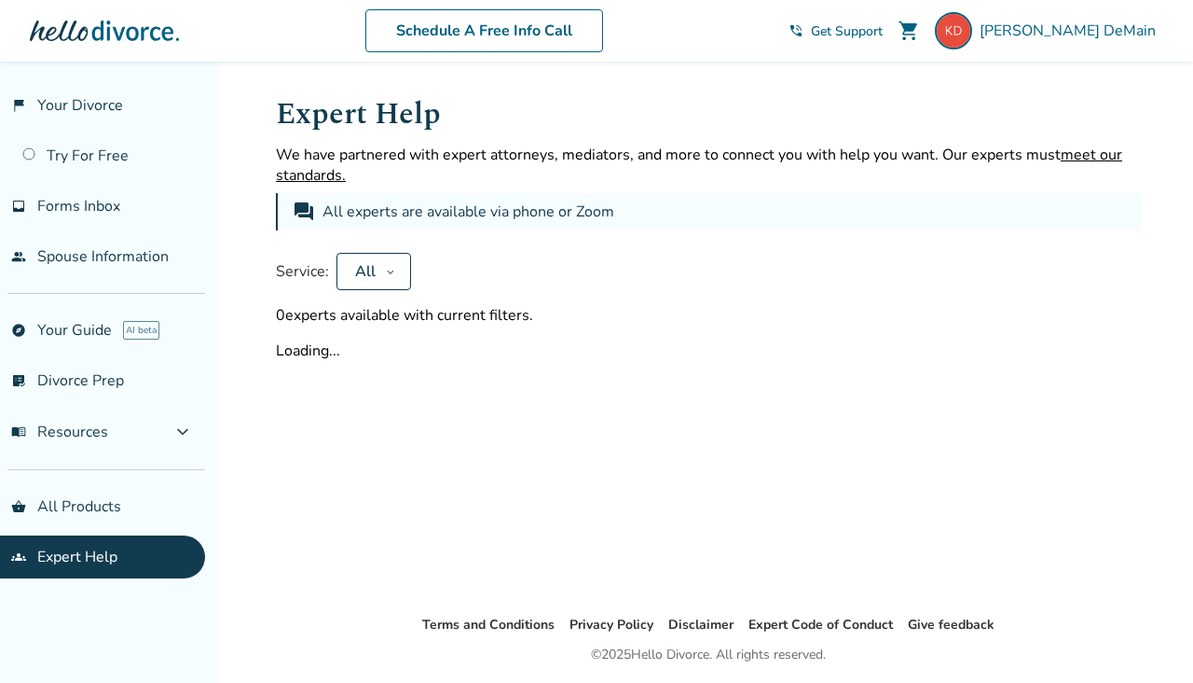
click at [393, 275] on icon at bounding box center [390, 271] width 9 height 15
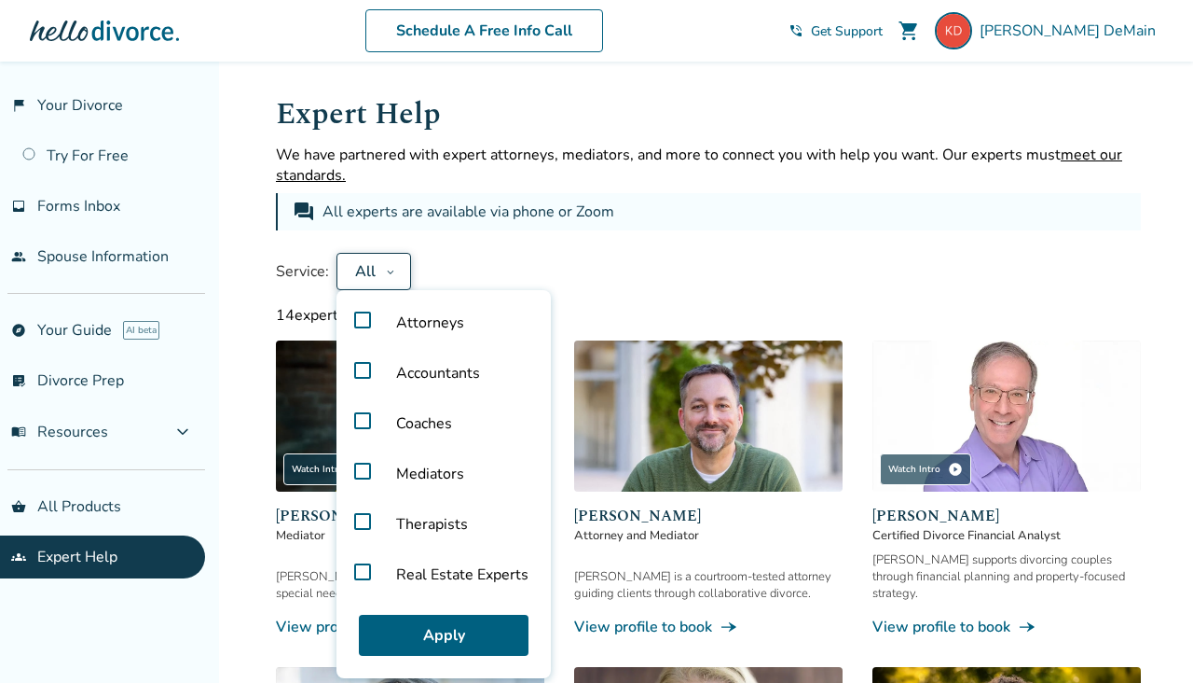
click at [390, 269] on icon at bounding box center [390, 271] width 9 height 15
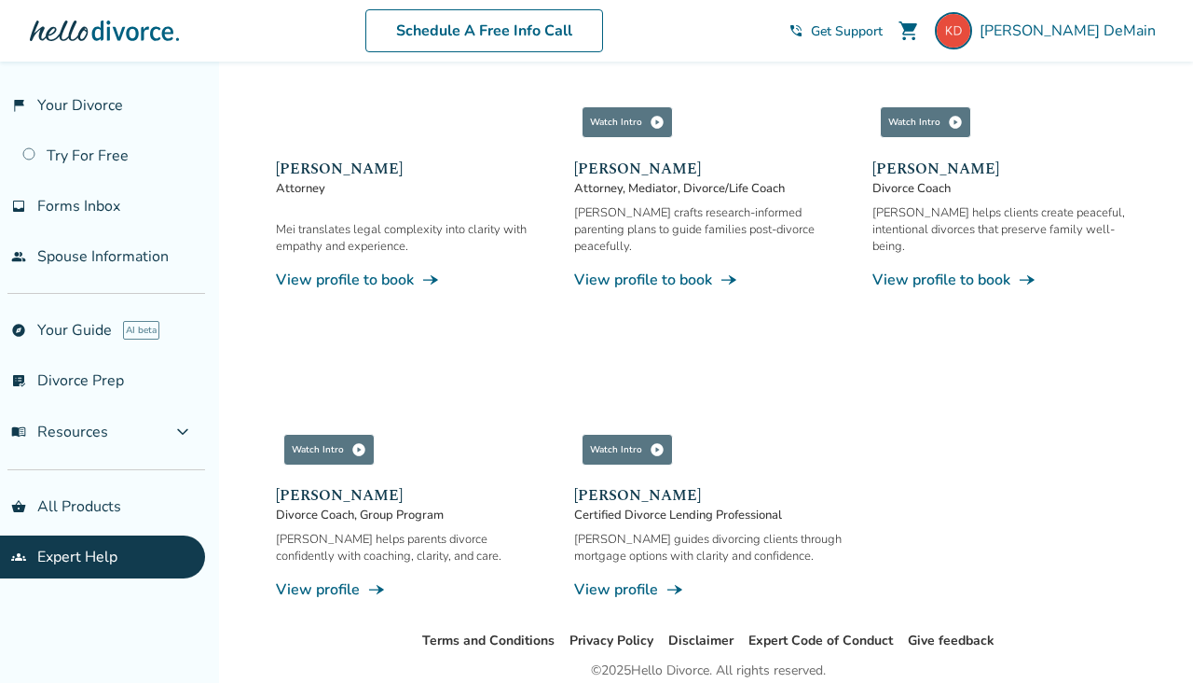
scroll to position [1325, 0]
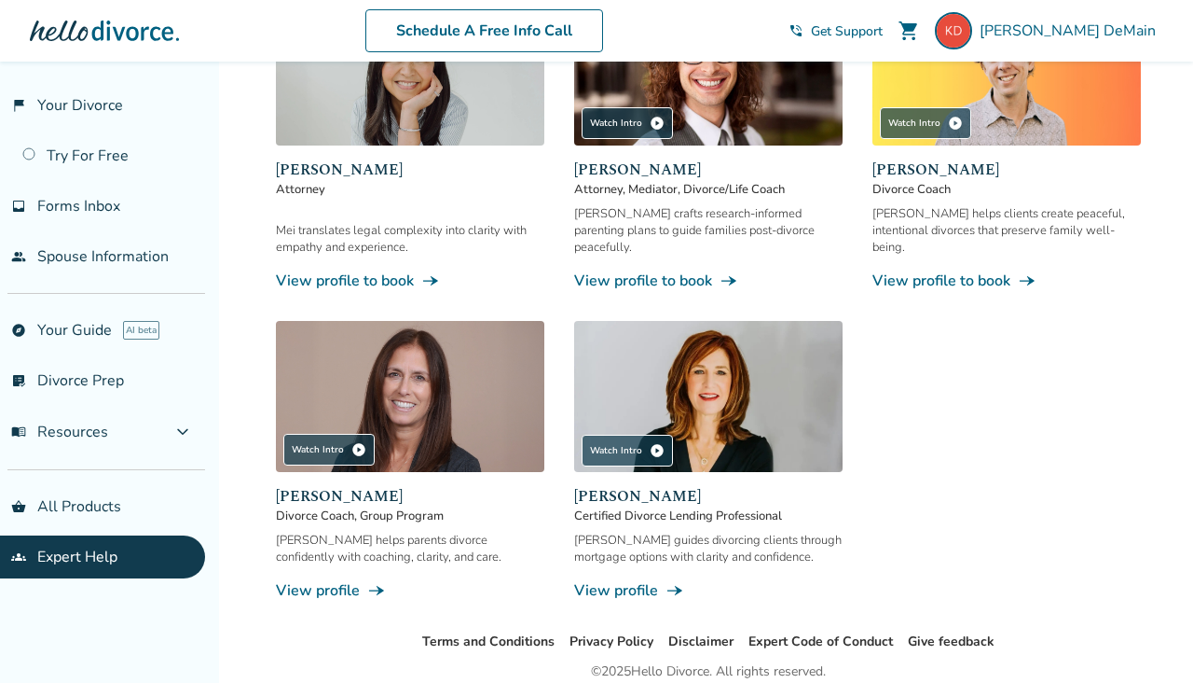
click at [671, 581] on span "line_end_arrow_notch" at bounding box center [675, 590] width 19 height 19
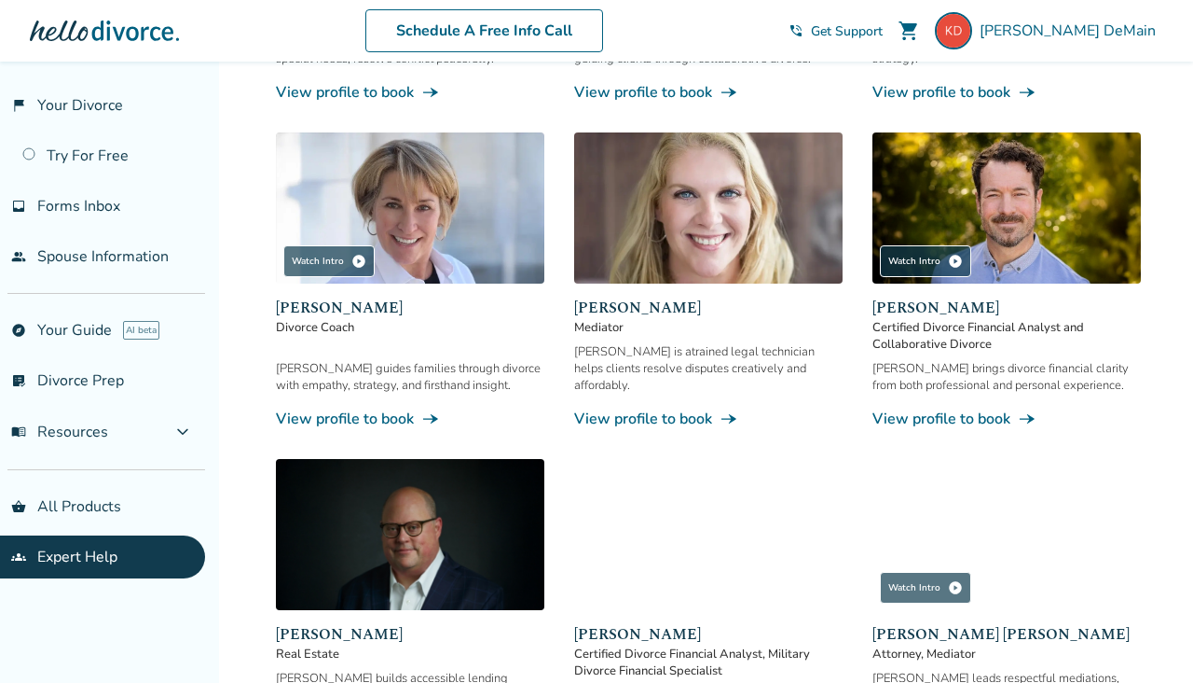
scroll to position [536, 0]
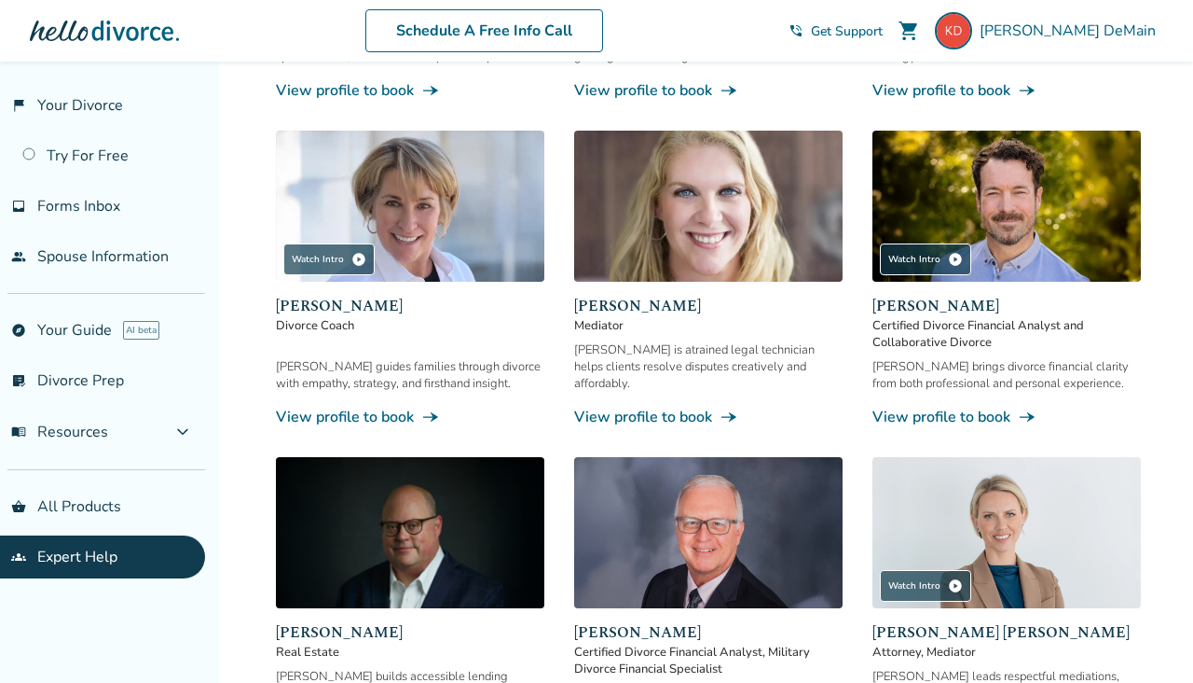
click at [1023, 407] on span "line_end_arrow_notch" at bounding box center [1027, 416] width 19 height 19
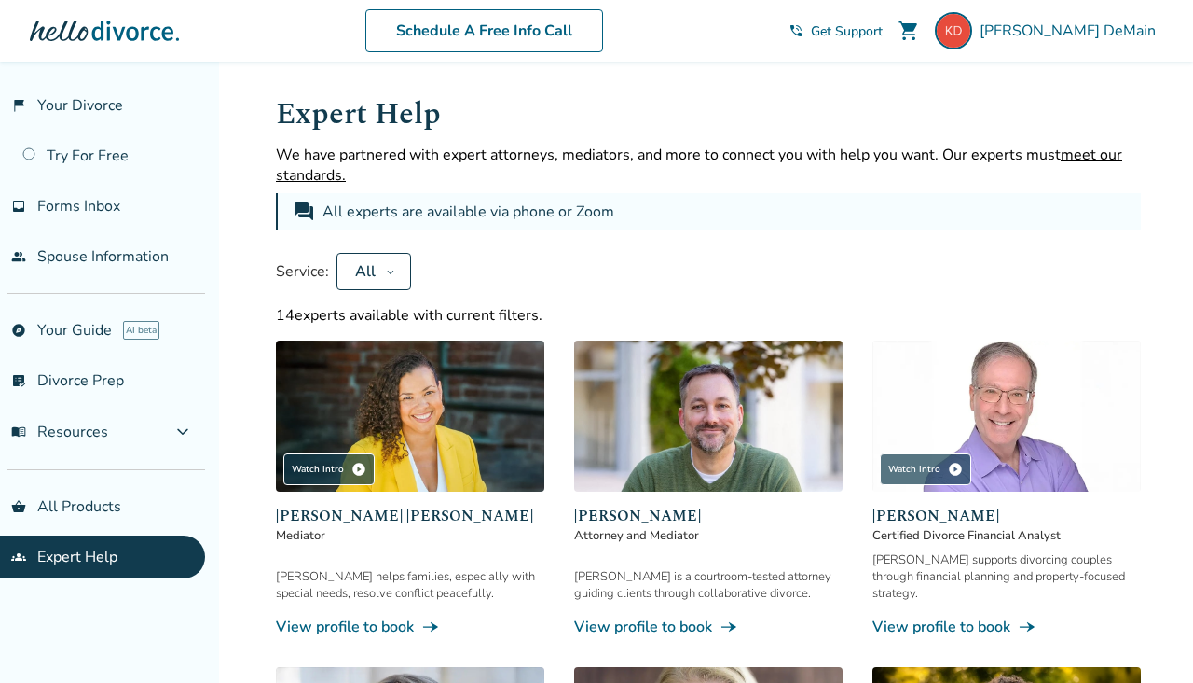
scroll to position [62, 0]
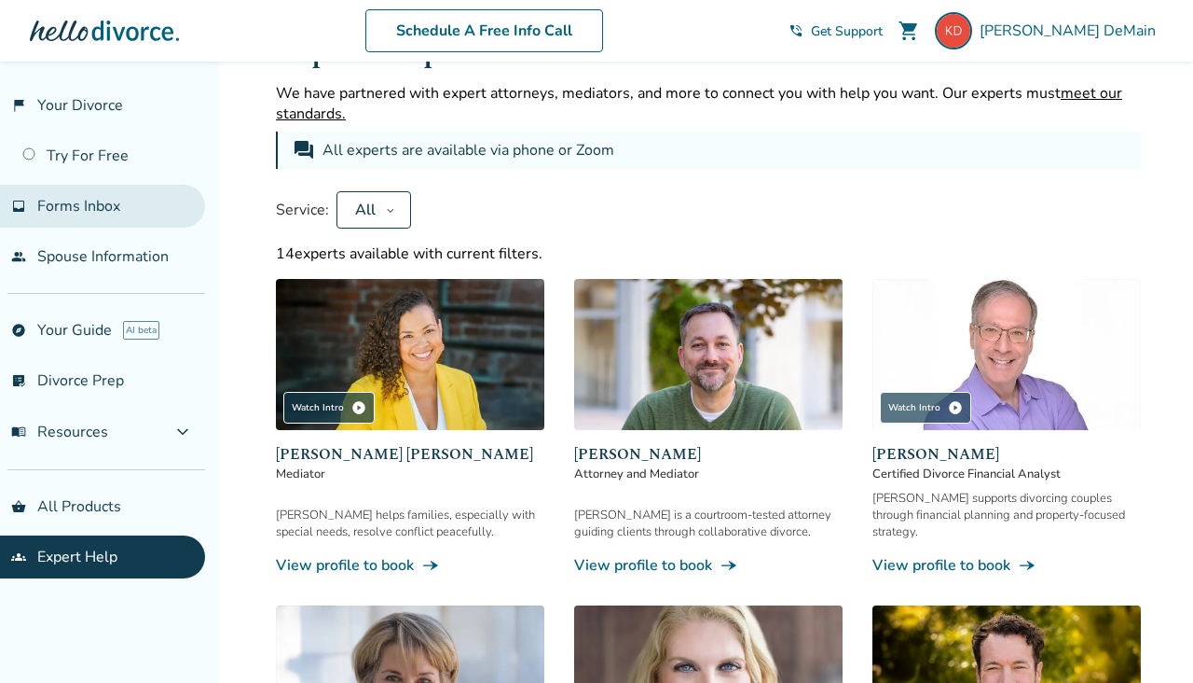
click at [75, 211] on span "Forms Inbox" at bounding box center [78, 206] width 83 height 21
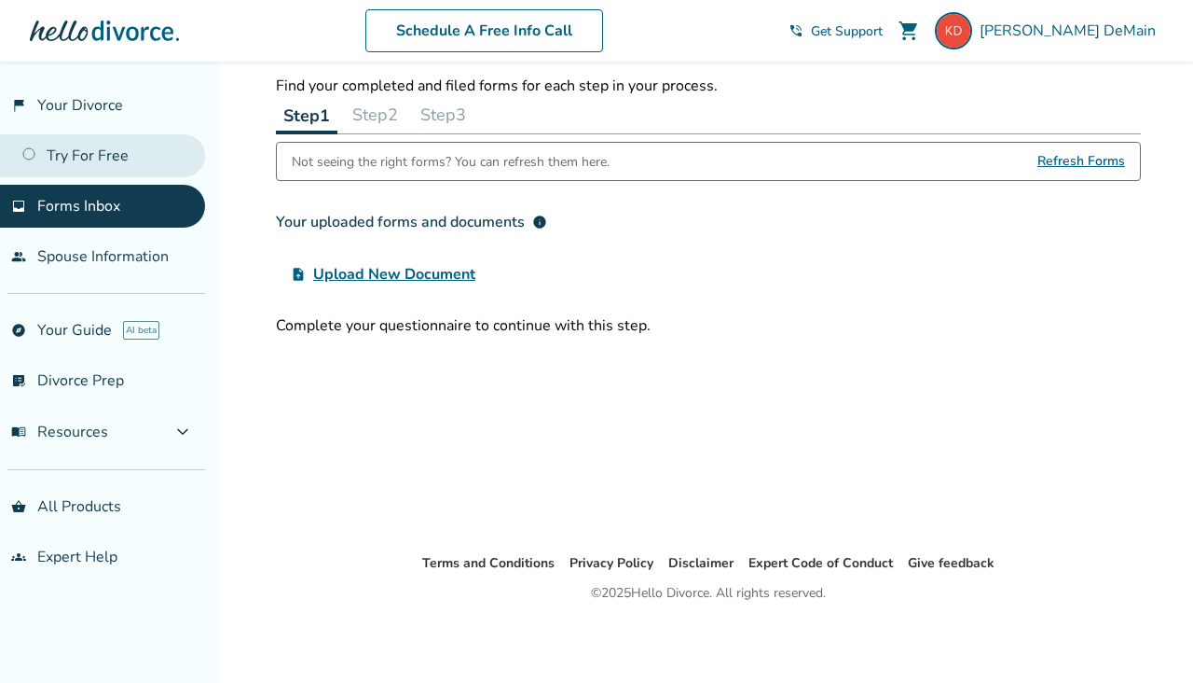
click at [74, 158] on link "Try For Free" at bounding box center [102, 155] width 205 height 43
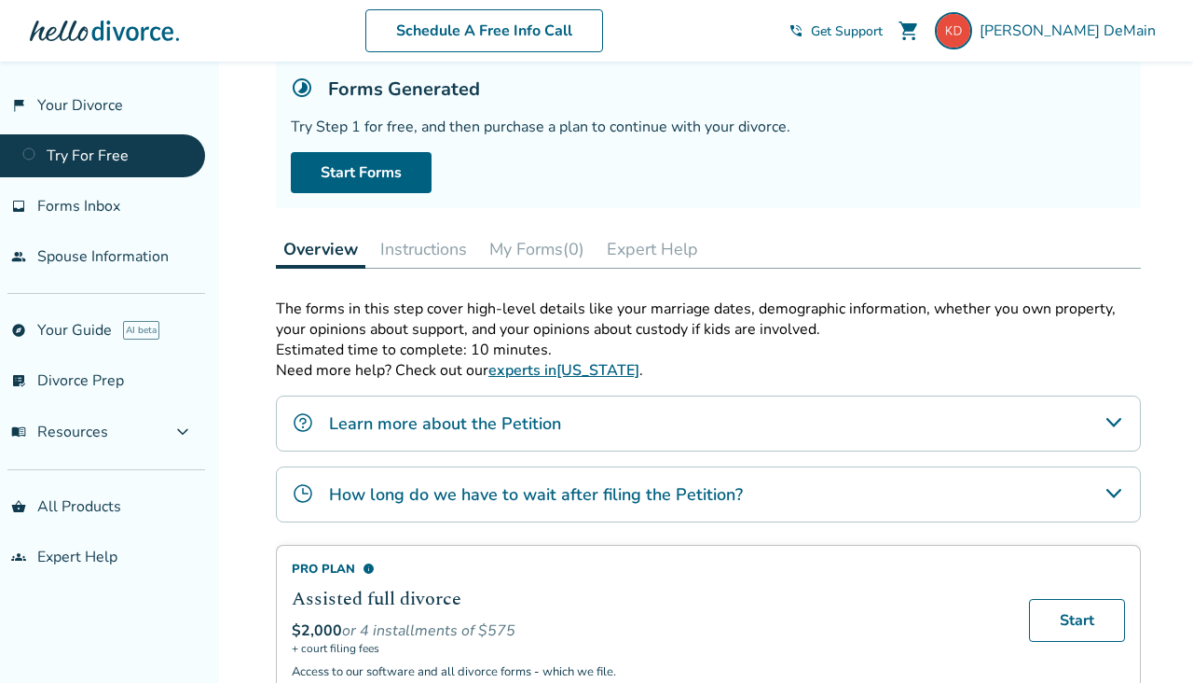
scroll to position [71, 0]
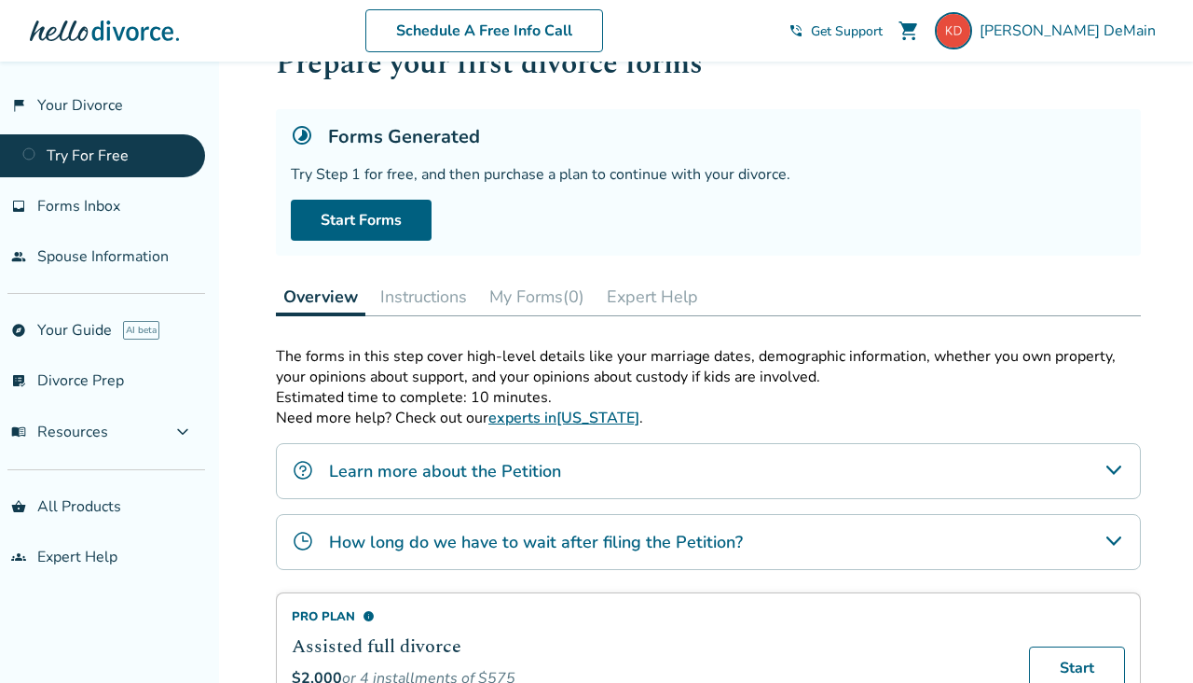
click at [426, 293] on button "Instructions" at bounding box center [424, 296] width 102 height 37
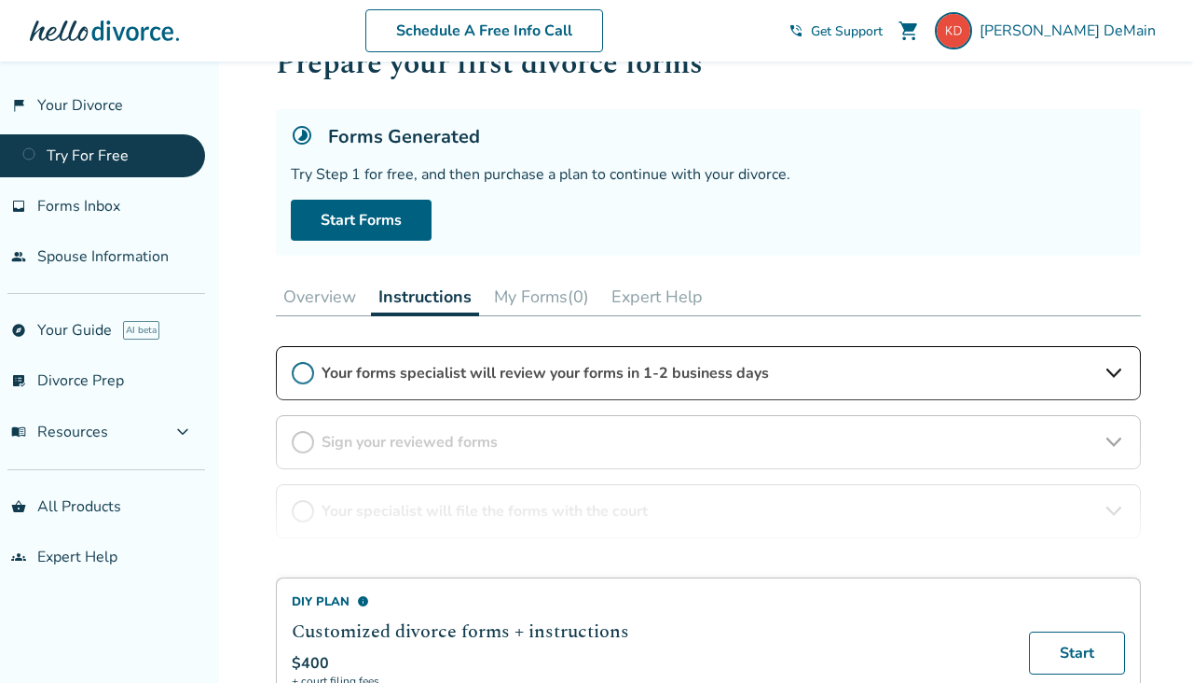
click at [545, 295] on button "My Forms (0)" at bounding box center [542, 296] width 110 height 37
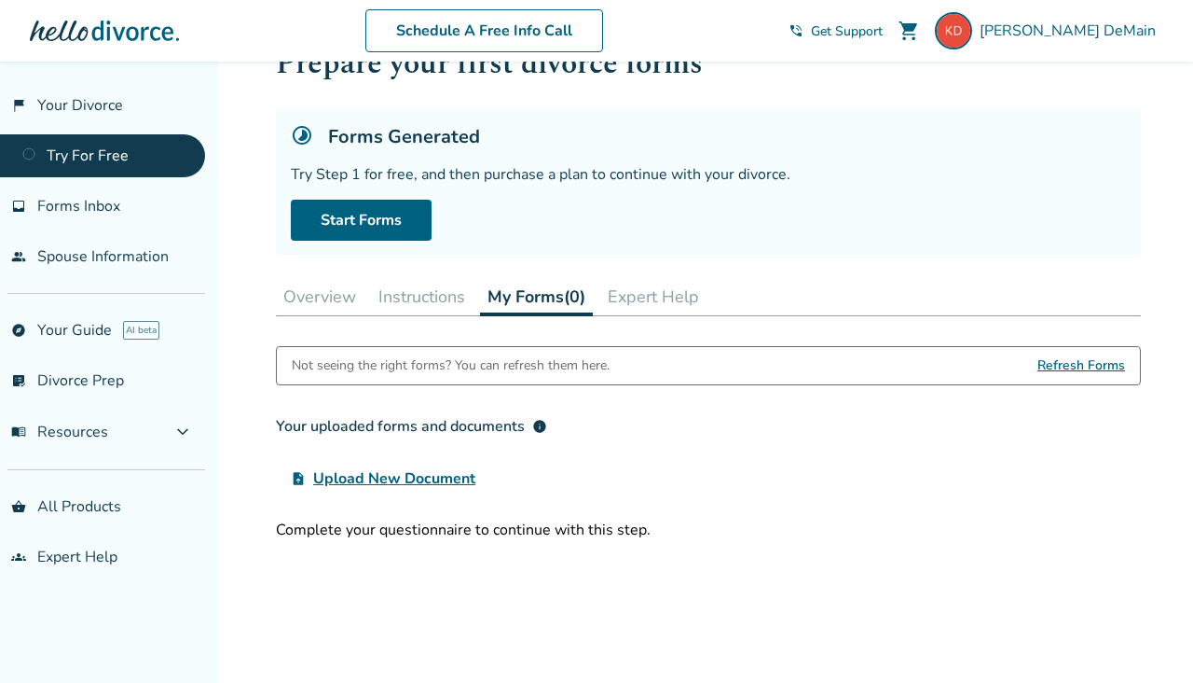
click at [431, 281] on button "Instructions" at bounding box center [422, 296] width 102 height 37
